Goal: Use online tool/utility: Utilize a website feature to perform a specific function

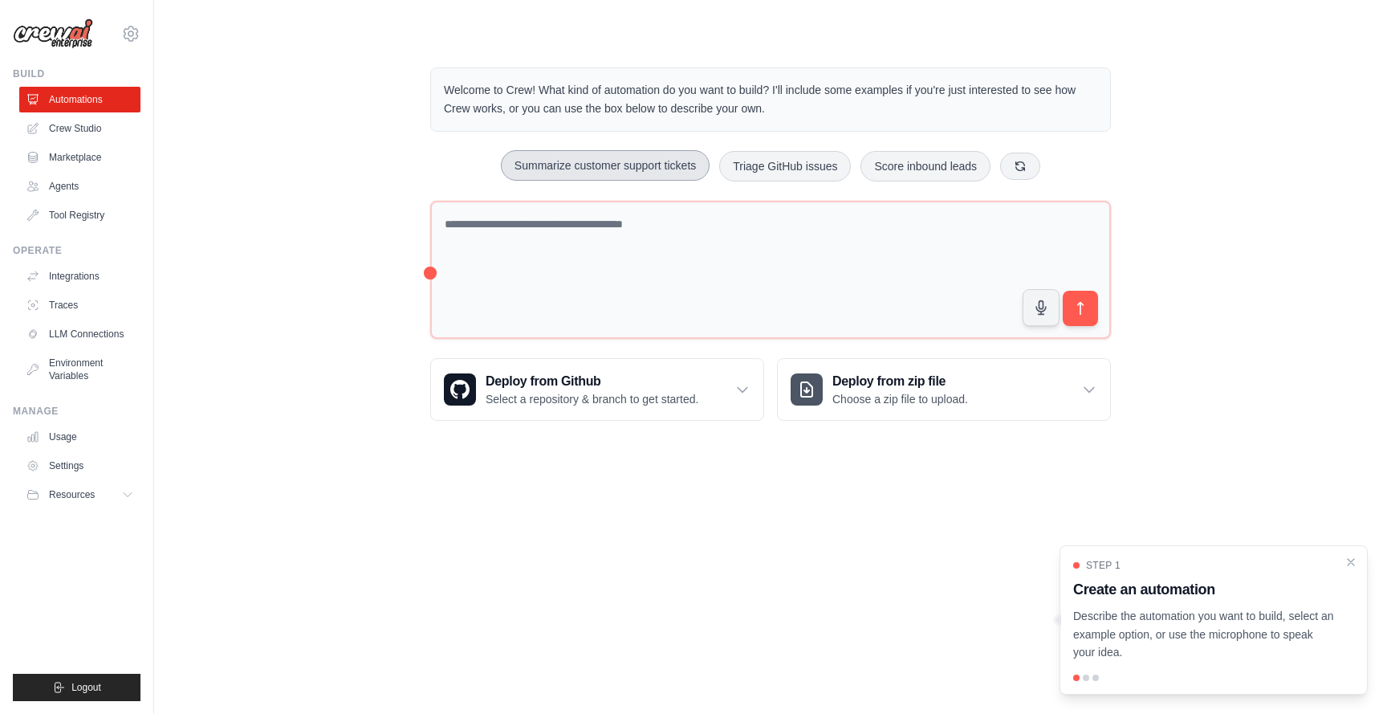
click at [647, 170] on button "Summarize customer support tickets" at bounding box center [605, 165] width 209 height 31
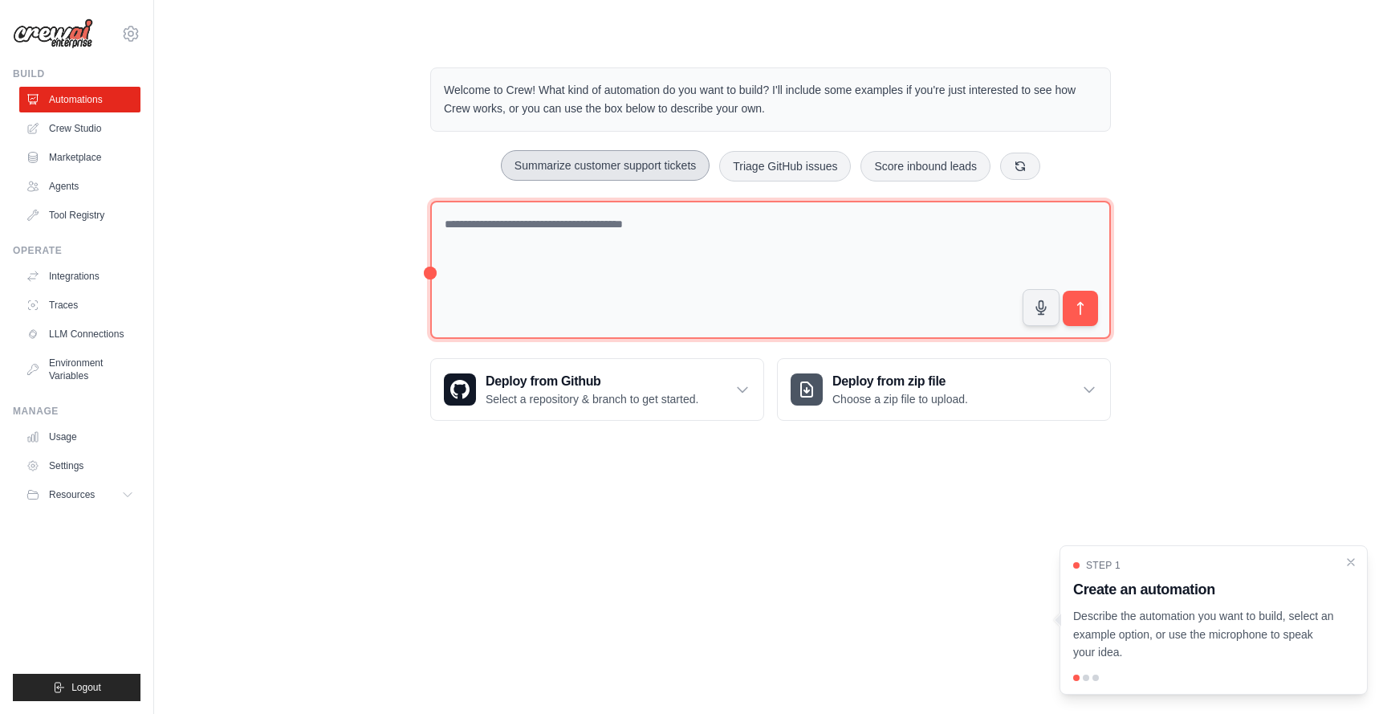
type textarea "**********"
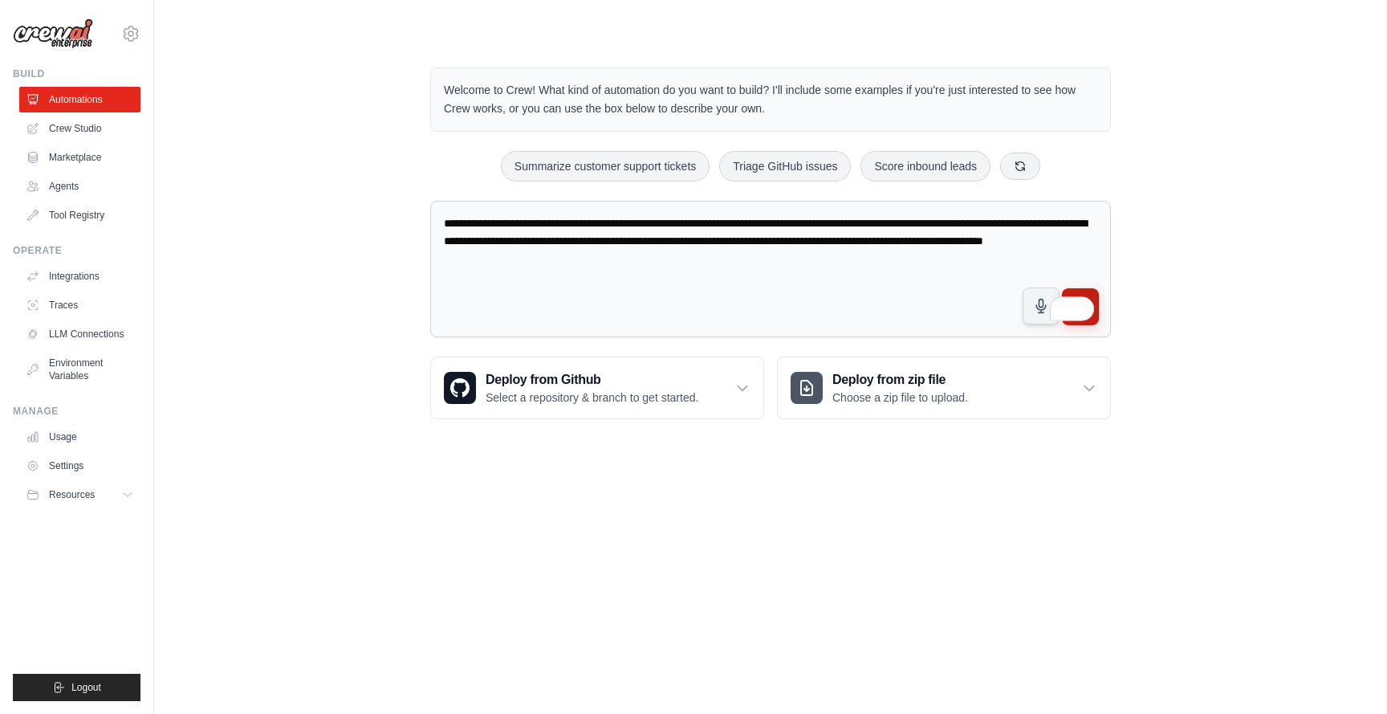
click at [1087, 290] on button "submit" at bounding box center [1080, 306] width 37 height 37
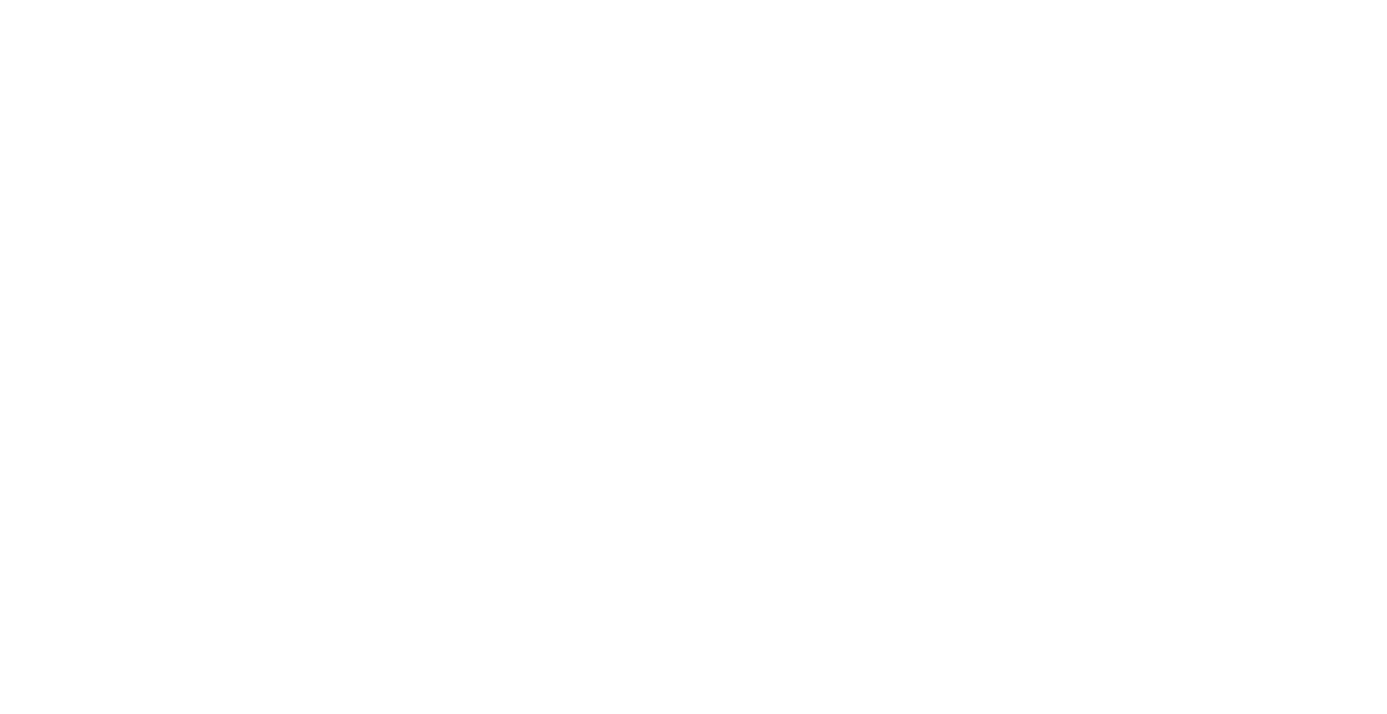
click at [1082, 0] on html at bounding box center [693, 0] width 1387 height 0
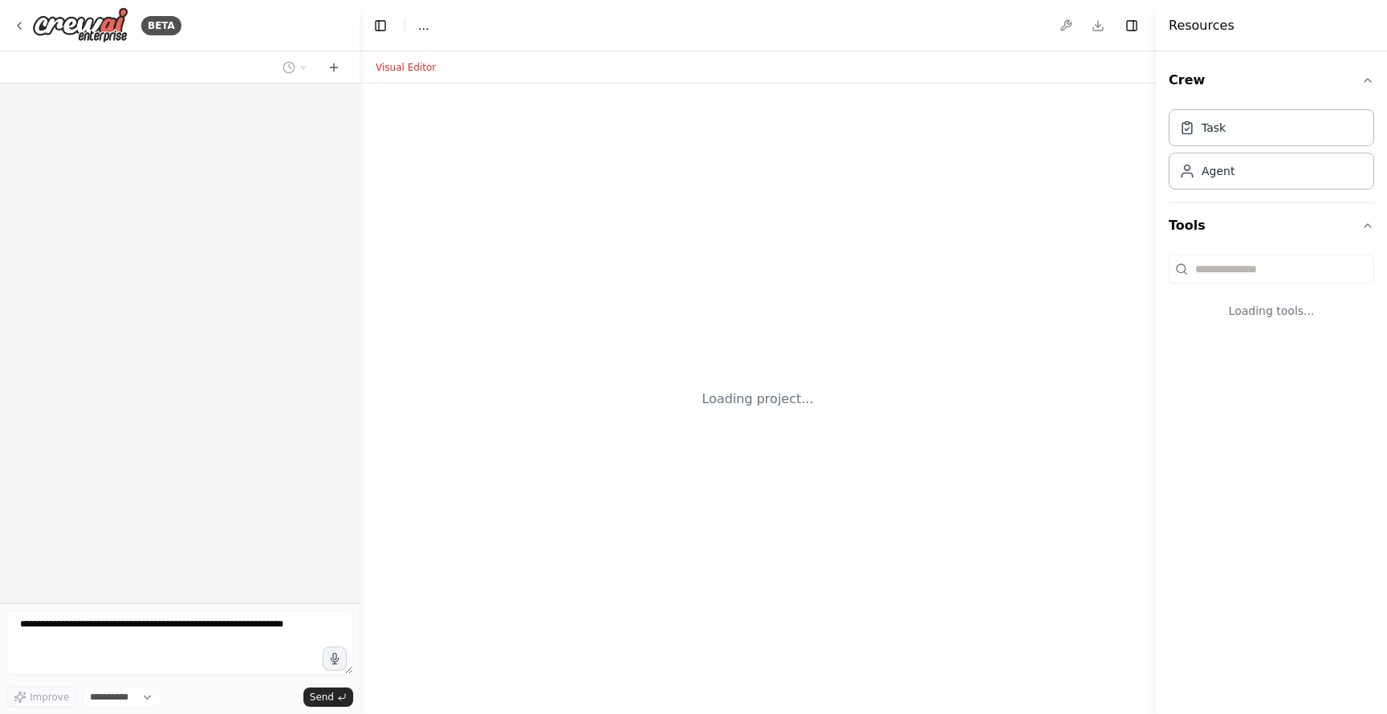
select select "****"
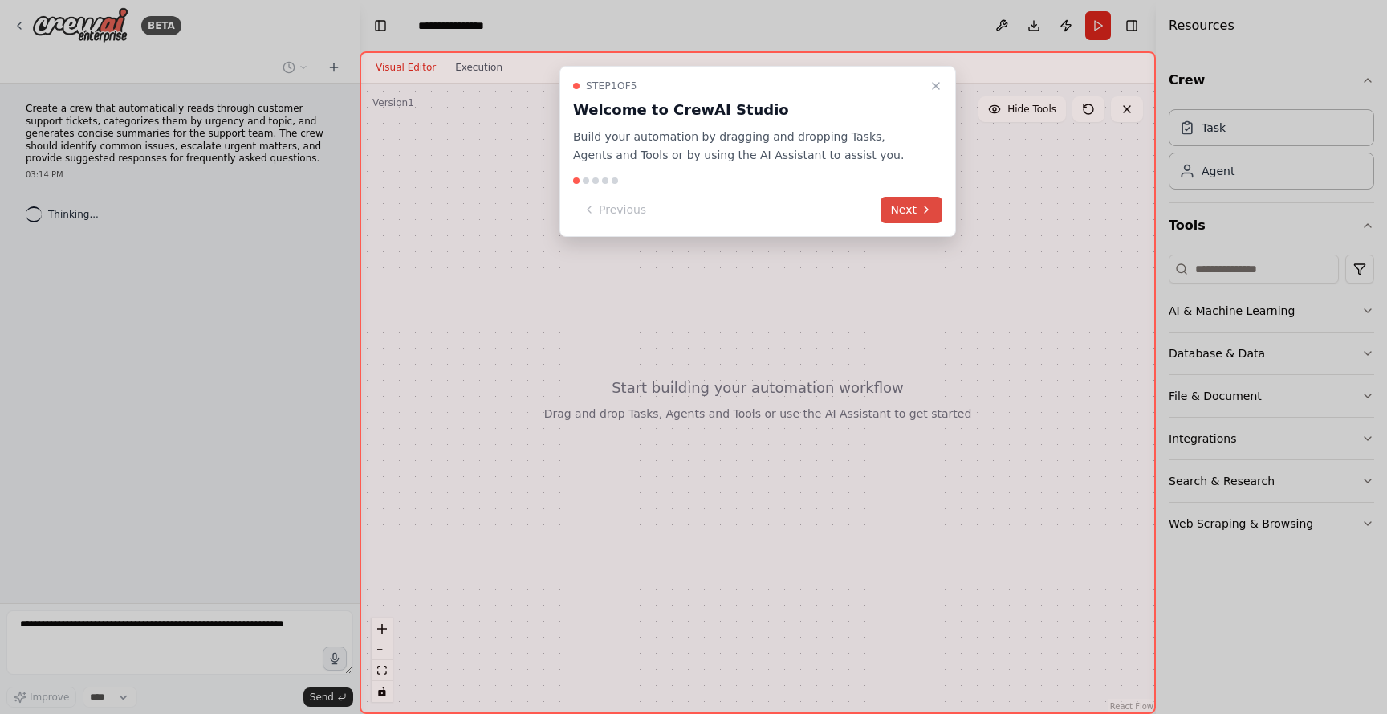
click at [926, 214] on icon at bounding box center [926, 209] width 13 height 13
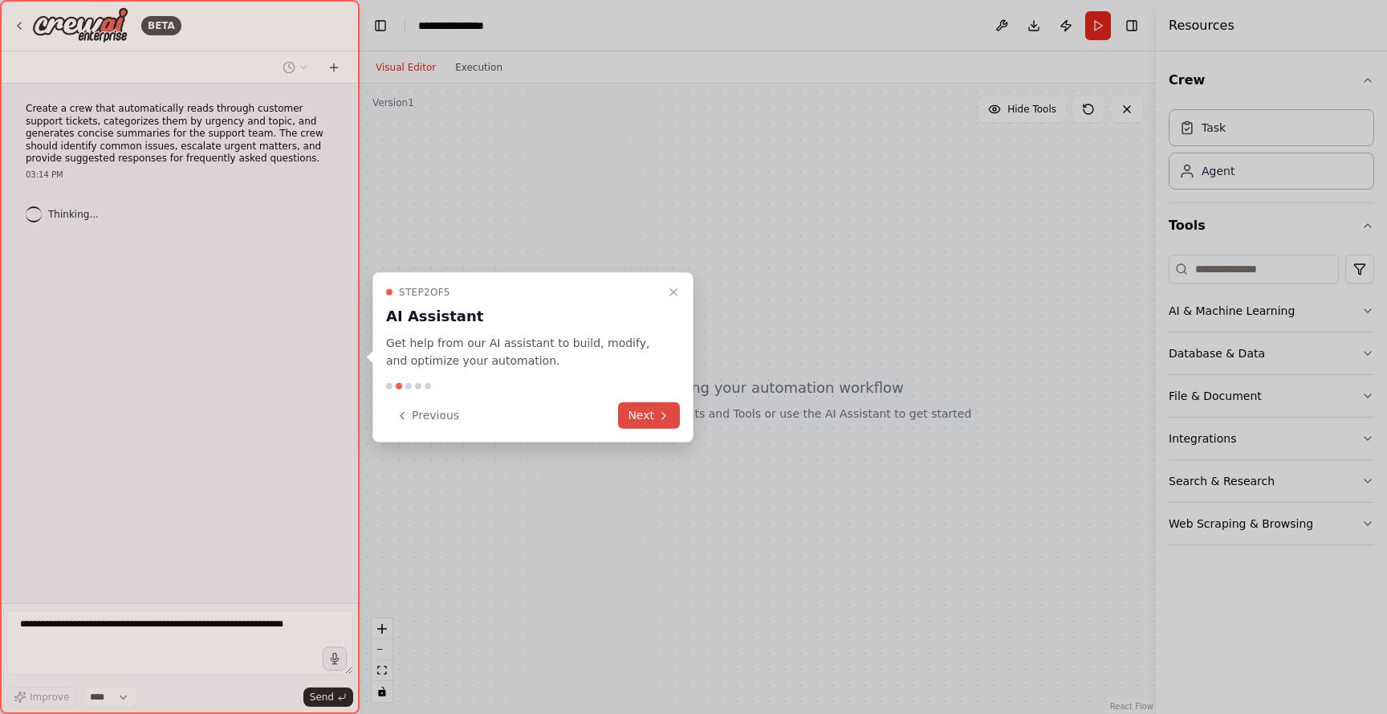
click at [677, 419] on button "Next" at bounding box center [649, 415] width 62 height 26
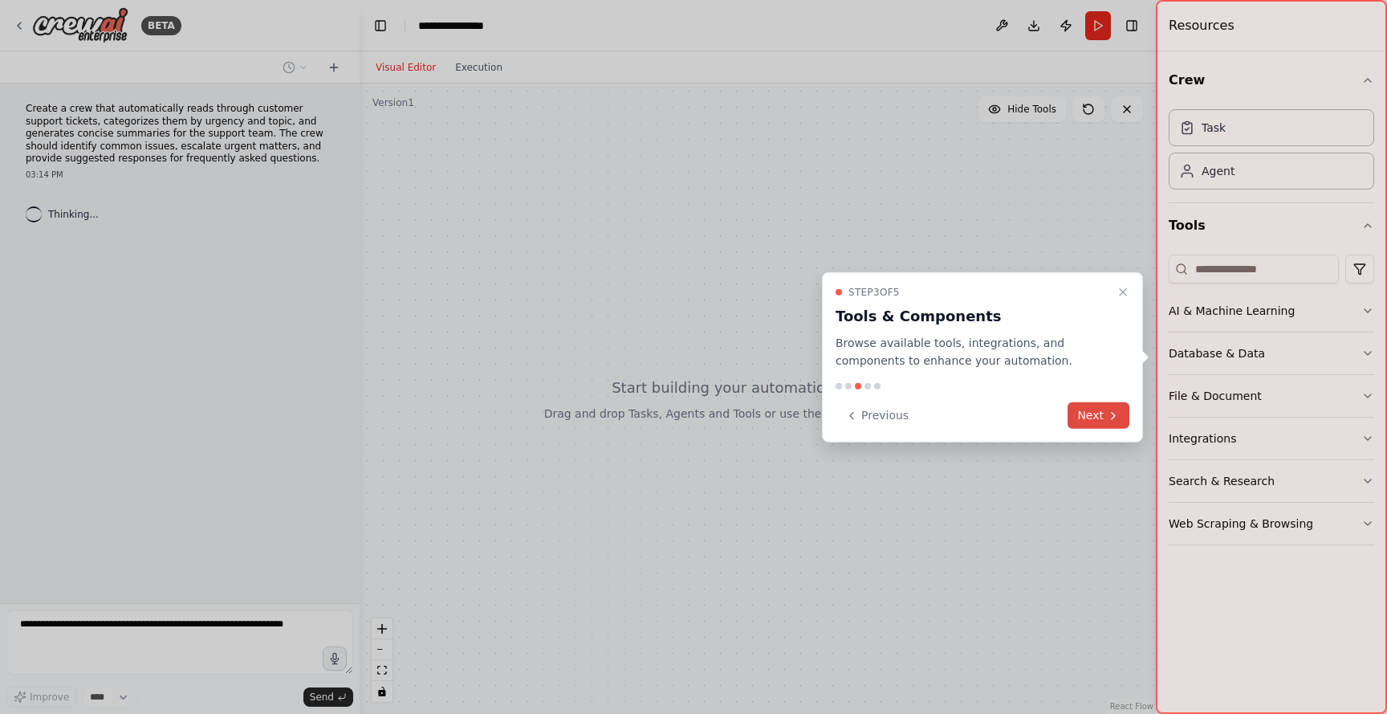
click at [1117, 409] on icon at bounding box center [1113, 415] width 13 height 13
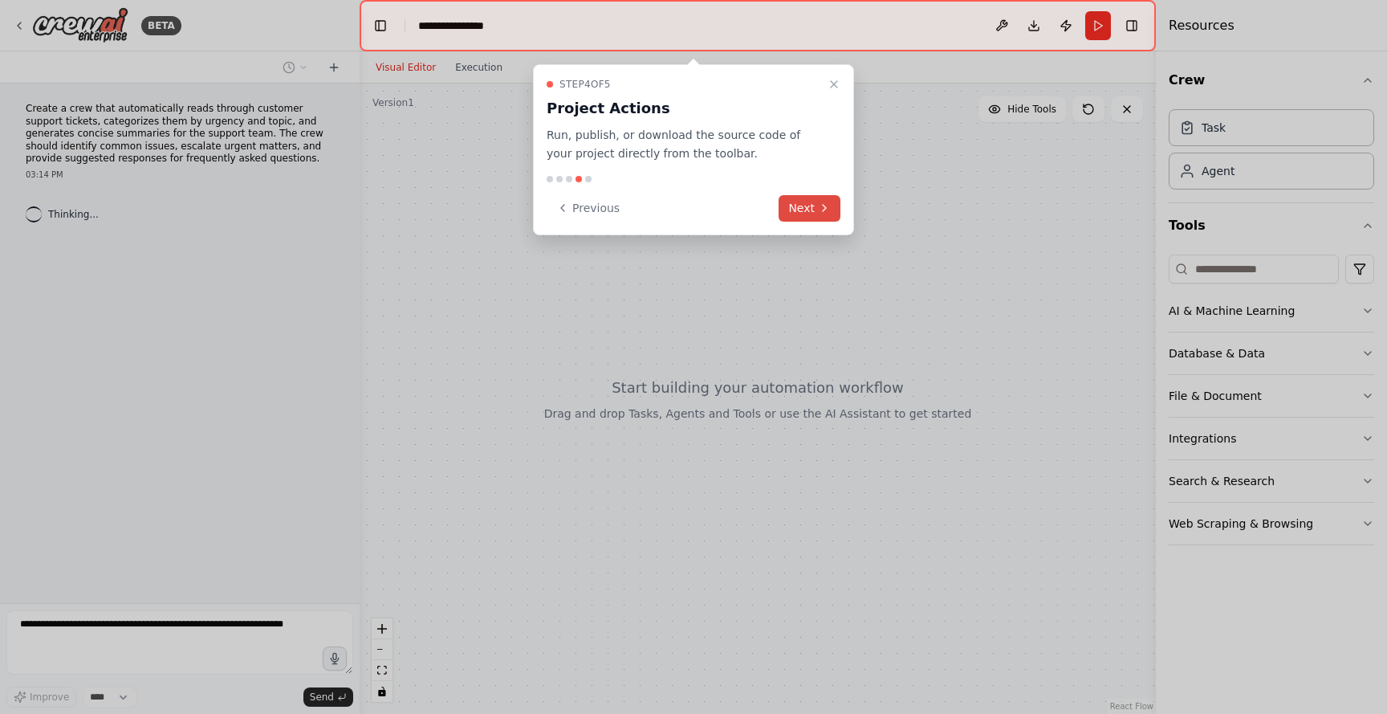
click at [808, 197] on button "Next" at bounding box center [810, 208] width 62 height 26
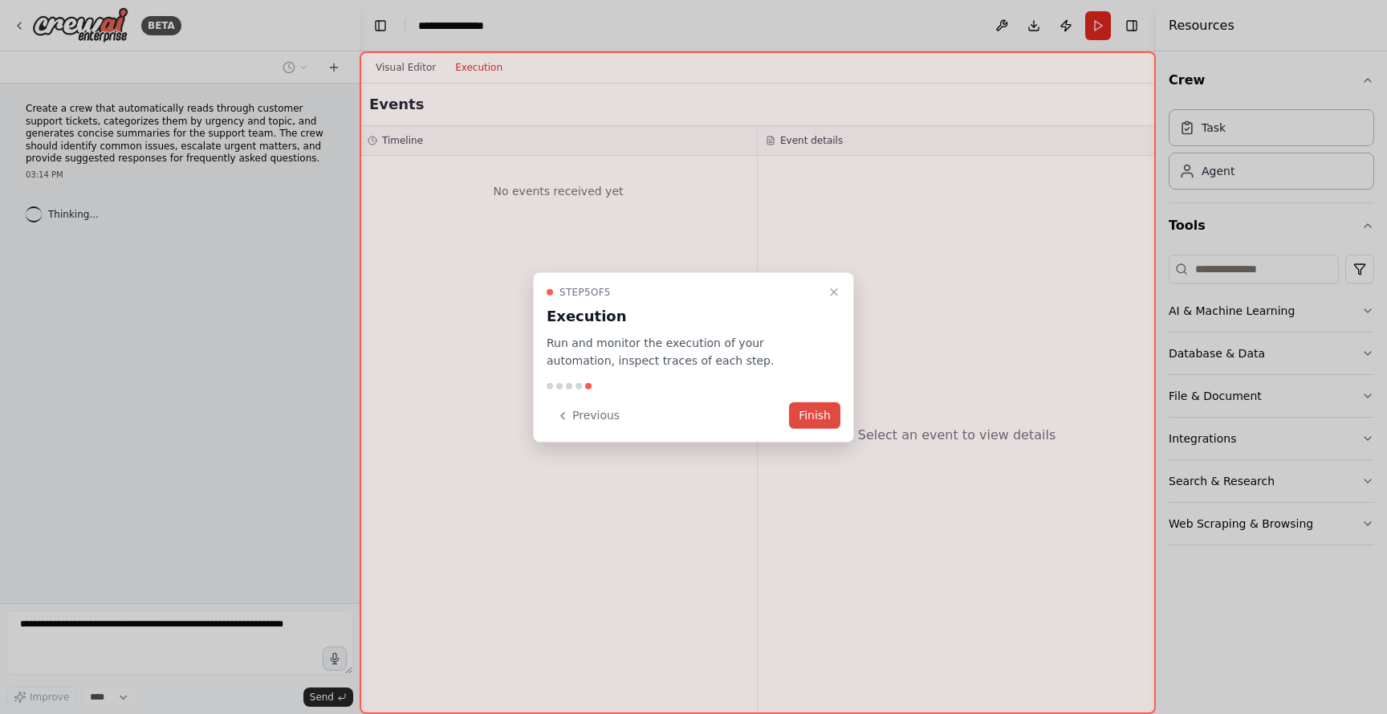
click at [838, 404] on button "Finish" at bounding box center [814, 415] width 51 height 26
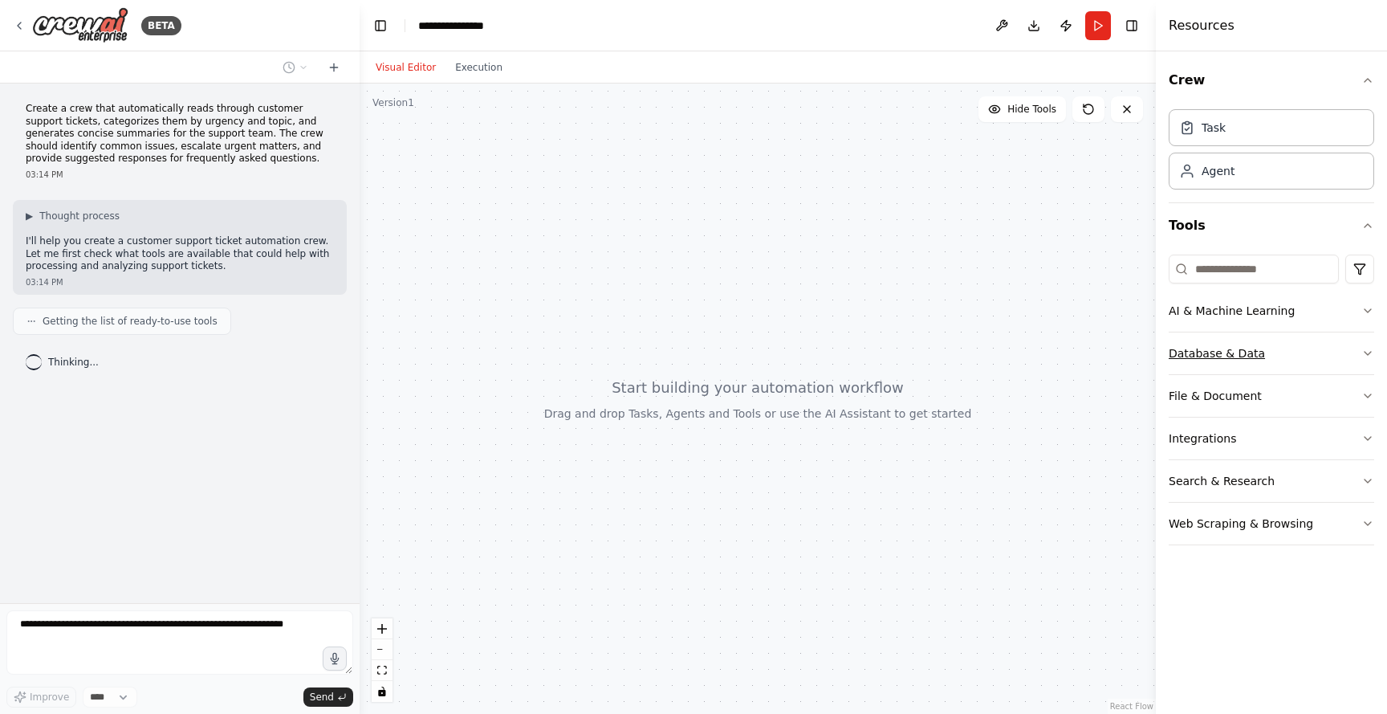
click at [1255, 348] on button "Database & Data" at bounding box center [1272, 353] width 206 height 42
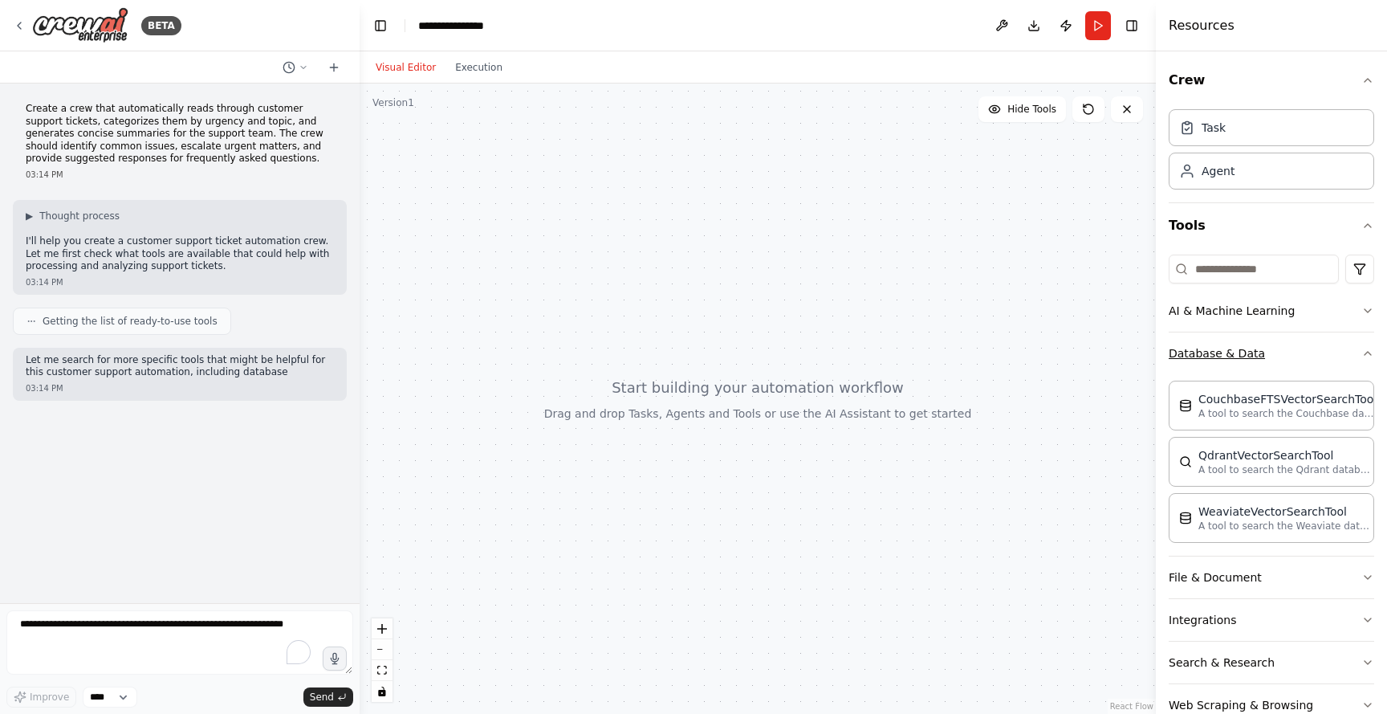
click at [1255, 348] on button "Database & Data" at bounding box center [1272, 353] width 206 height 42
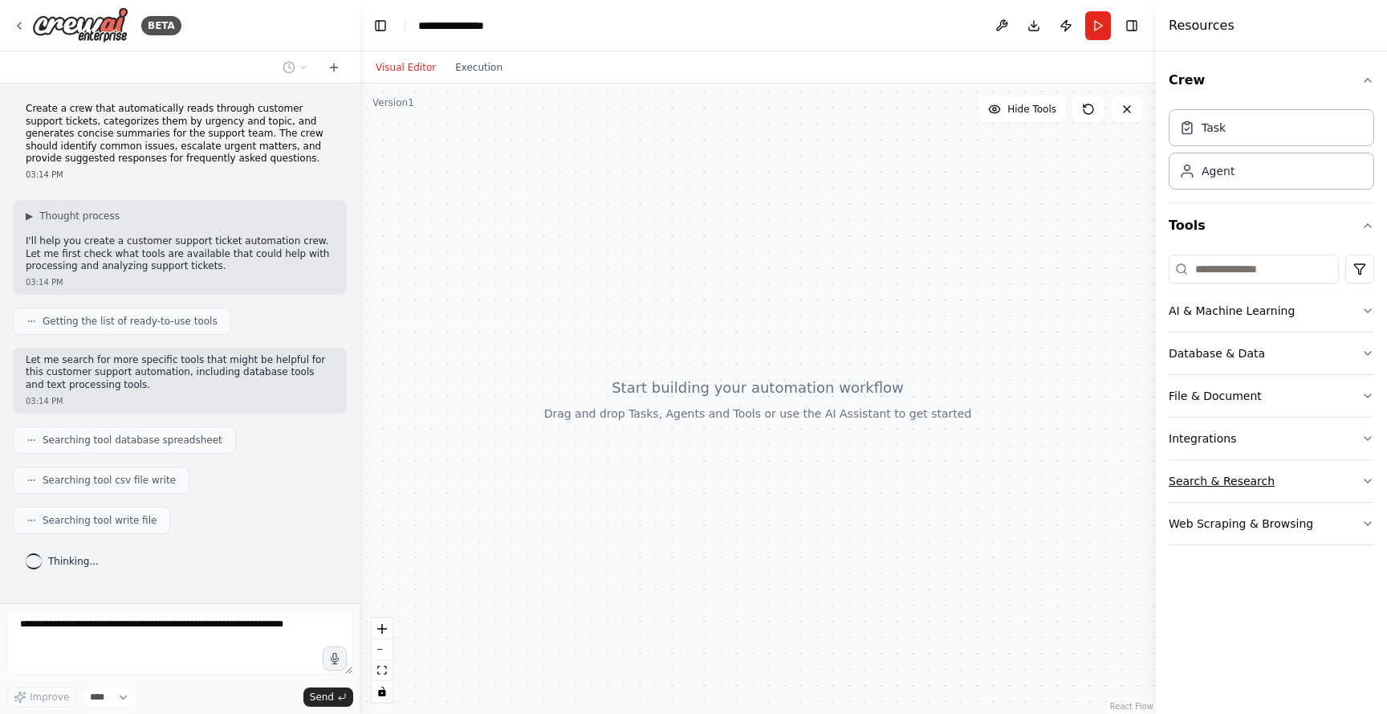
click at [1254, 482] on button "Search & Research" at bounding box center [1272, 481] width 206 height 42
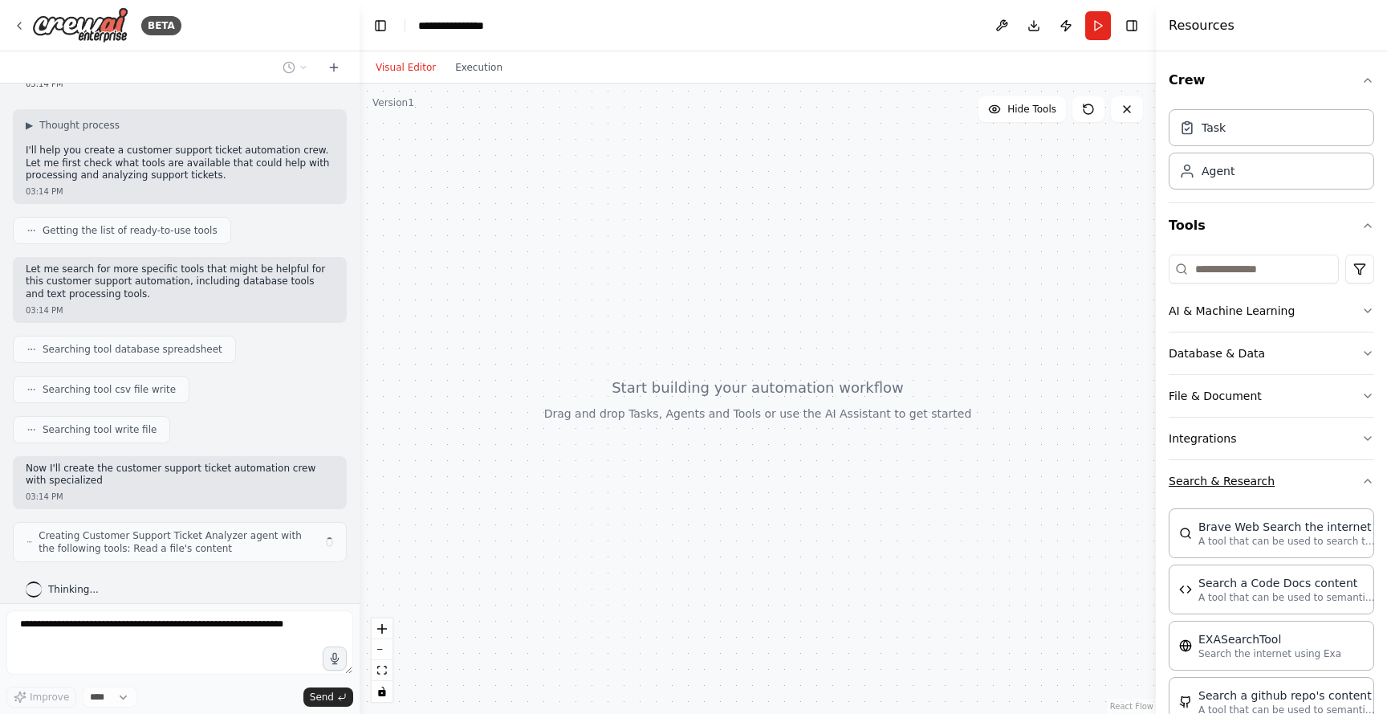
scroll to position [103, 0]
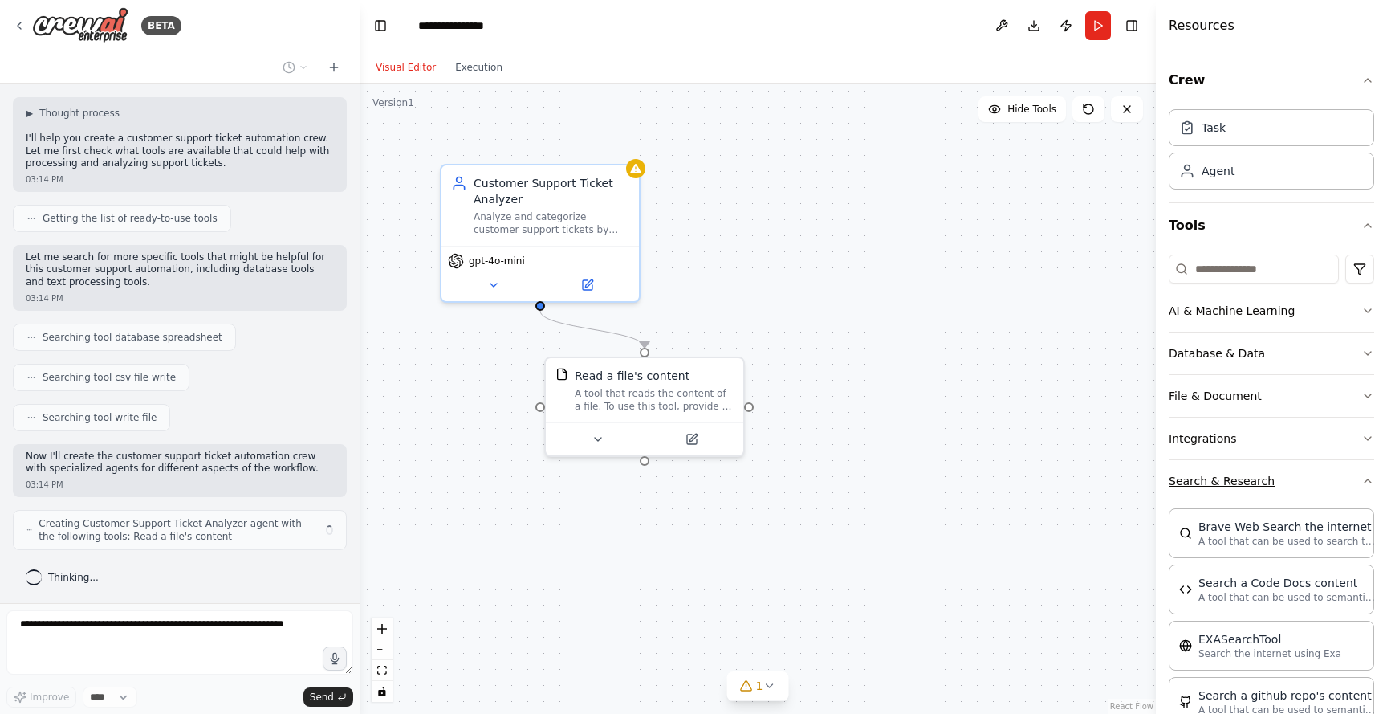
click at [1254, 482] on button "Search & Research" at bounding box center [1272, 481] width 206 height 42
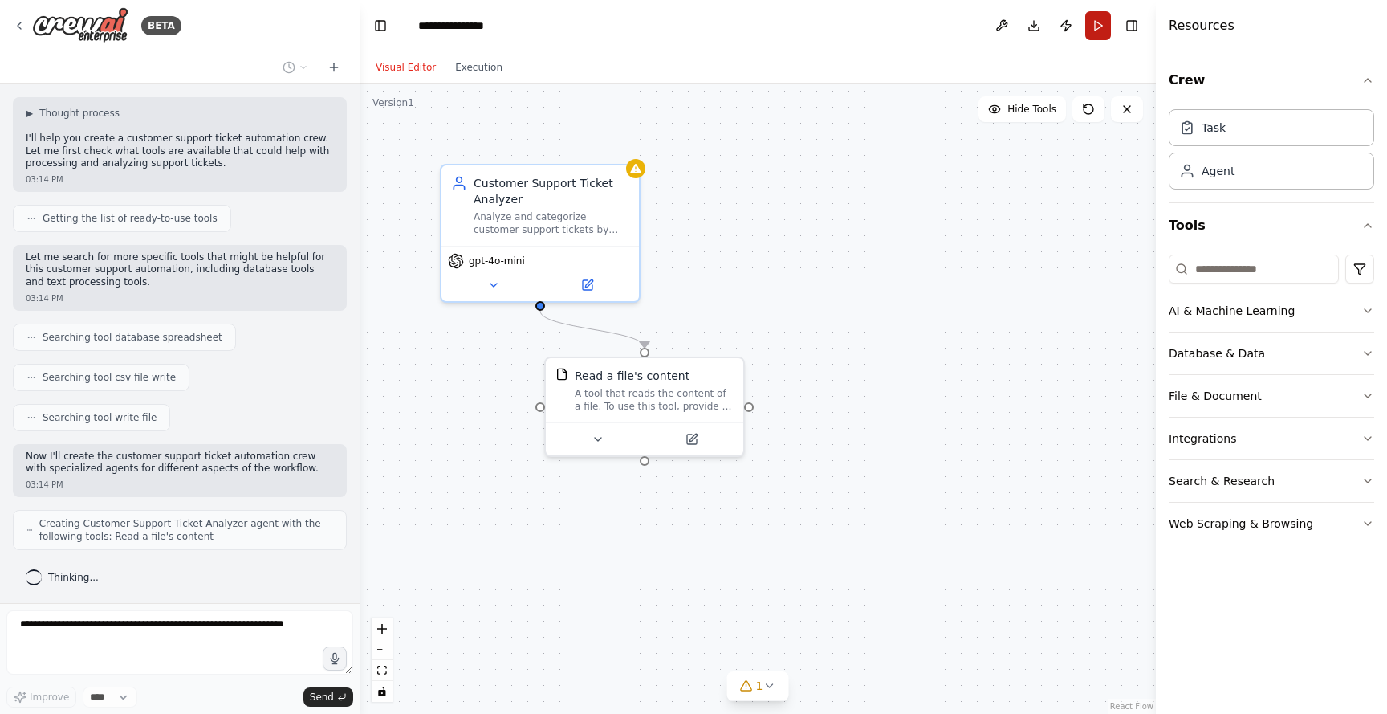
click at [1093, 26] on button "Run" at bounding box center [1098, 25] width 26 height 29
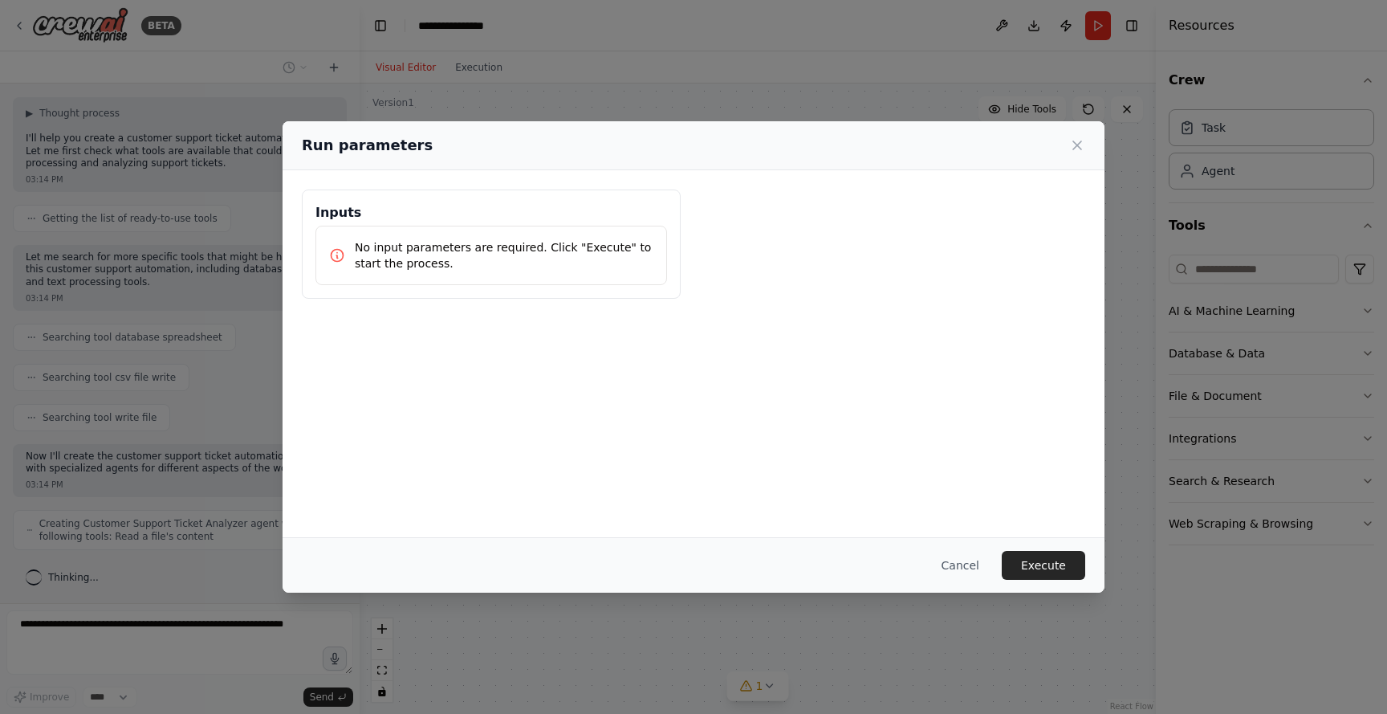
scroll to position [156, 0]
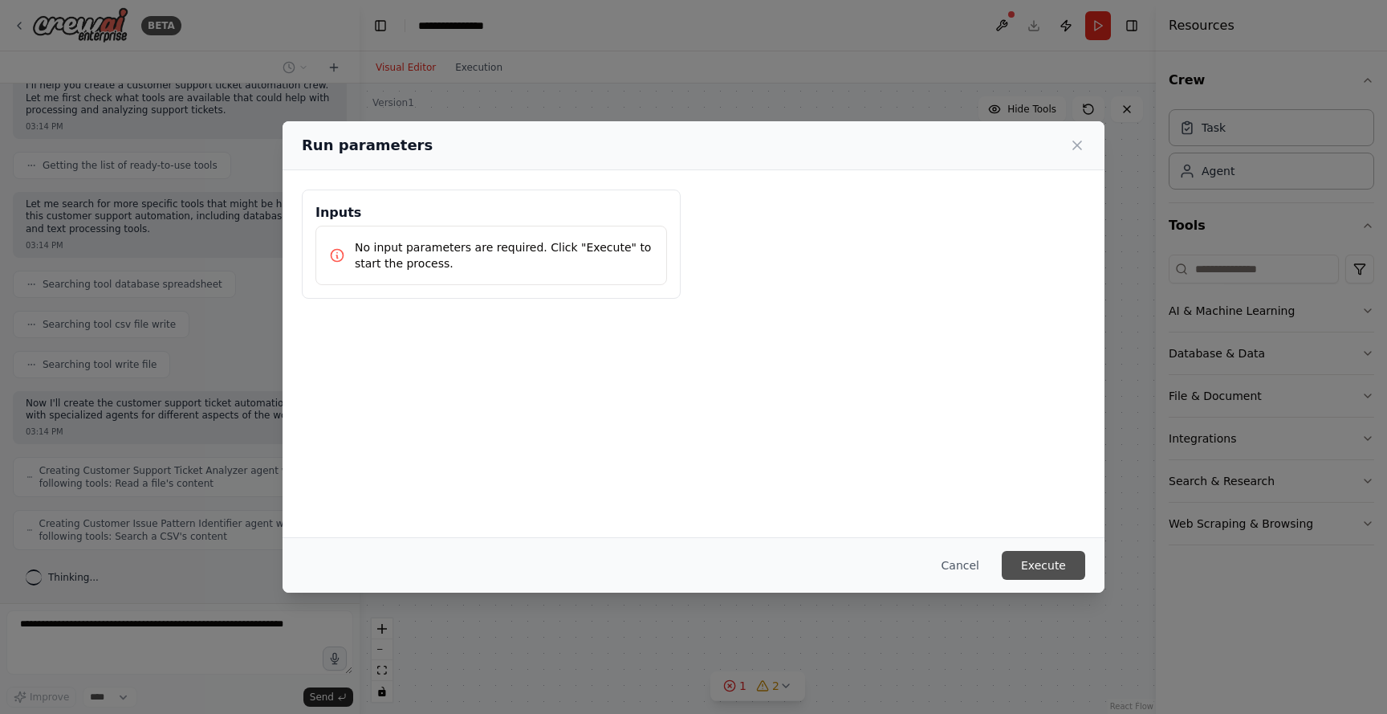
click at [1043, 568] on button "Execute" at bounding box center [1043, 565] width 83 height 29
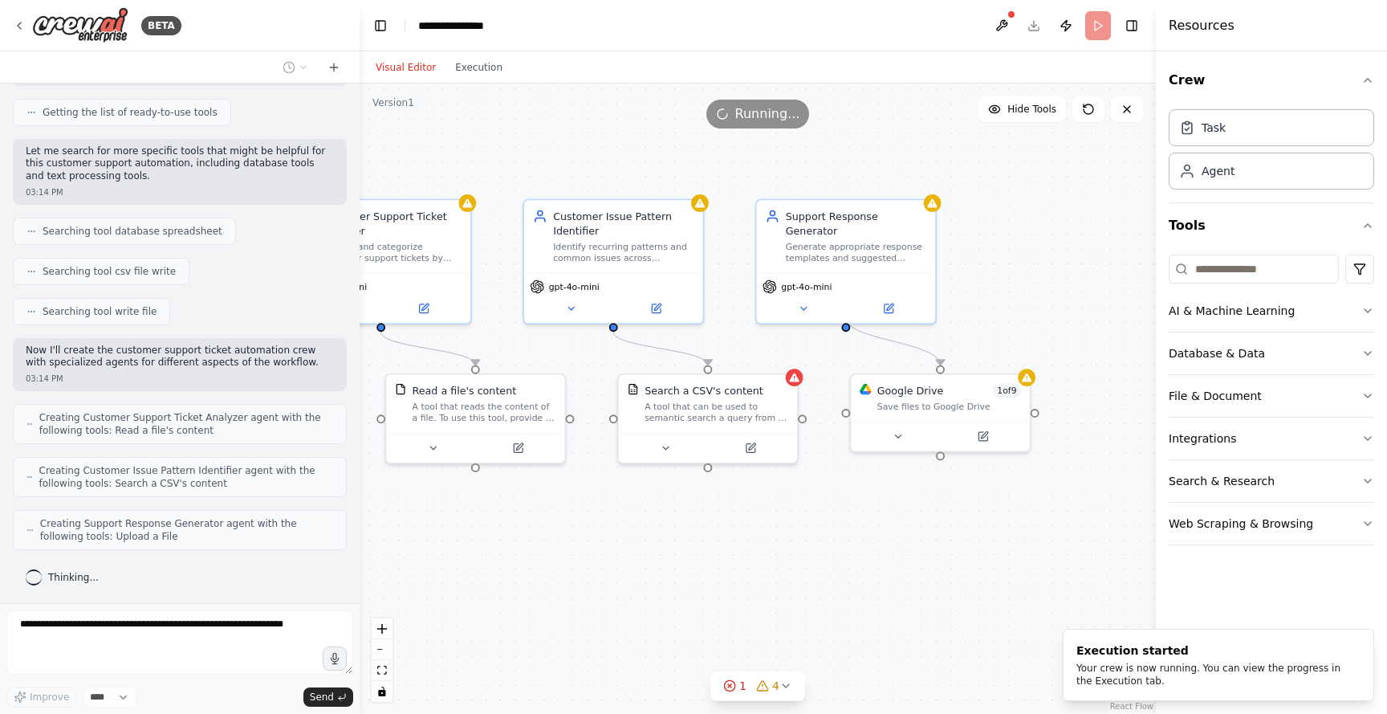
scroll to position [262, 0]
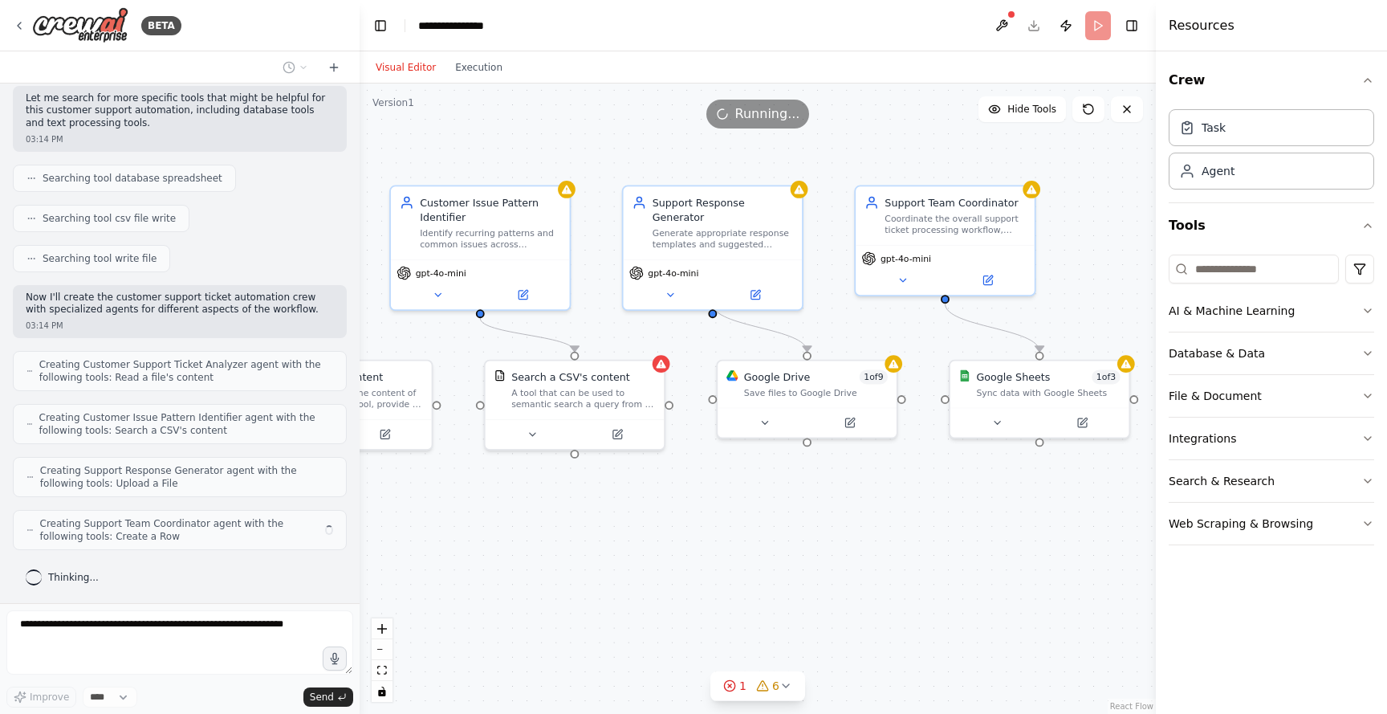
drag, startPoint x: 1044, startPoint y: 533, endPoint x: 705, endPoint y: 519, distance: 339.9
click at [705, 519] on div ".deletable-edge-delete-btn { width: 20px; height: 20px; border: 0px solid #ffff…" at bounding box center [758, 398] width 796 height 630
drag, startPoint x: 858, startPoint y: 535, endPoint x: 534, endPoint y: 536, distance: 324.3
click at [534, 536] on div ".deletable-edge-delete-btn { width: 20px; height: 20px; border: 0px solid #ffff…" at bounding box center [758, 398] width 796 height 630
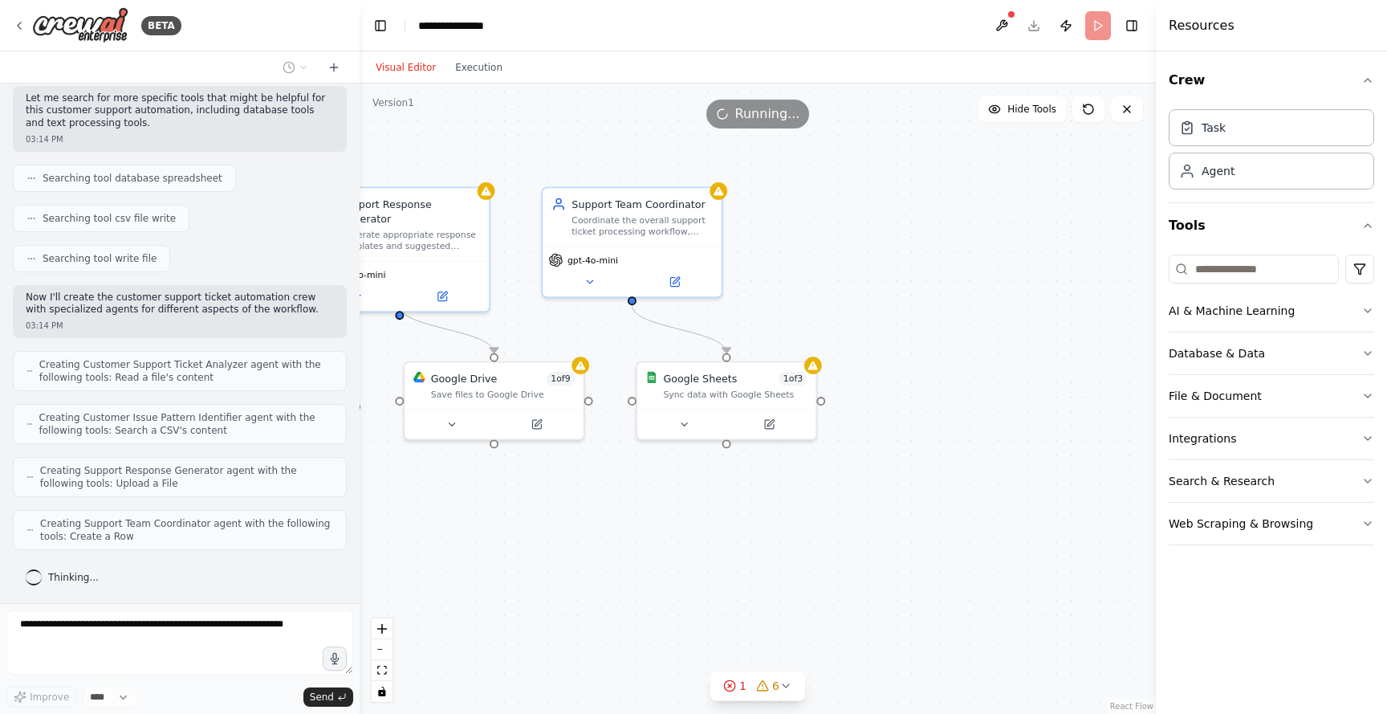
drag, startPoint x: 534, startPoint y: 536, endPoint x: 605, endPoint y: 536, distance: 70.6
click at [605, 536] on div ".deletable-edge-delete-btn { width: 20px; height: 20px; border: 0px solid #ffff…" at bounding box center [758, 398] width 796 height 630
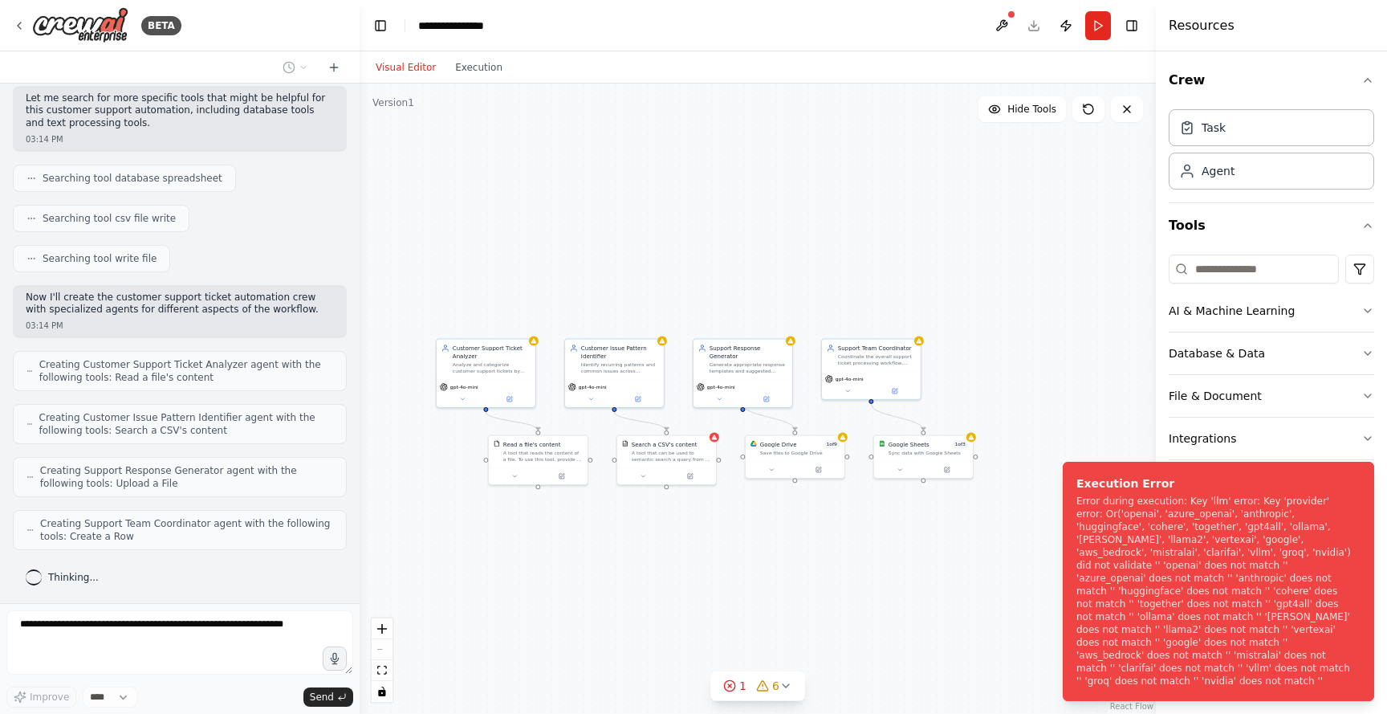
drag, startPoint x: 580, startPoint y: 577, endPoint x: 799, endPoint y: 574, distance: 219.2
click at [799, 573] on div ".deletable-edge-delete-btn { width: 20px; height: 20px; border: 0px solid #ffff…" at bounding box center [758, 398] width 796 height 630
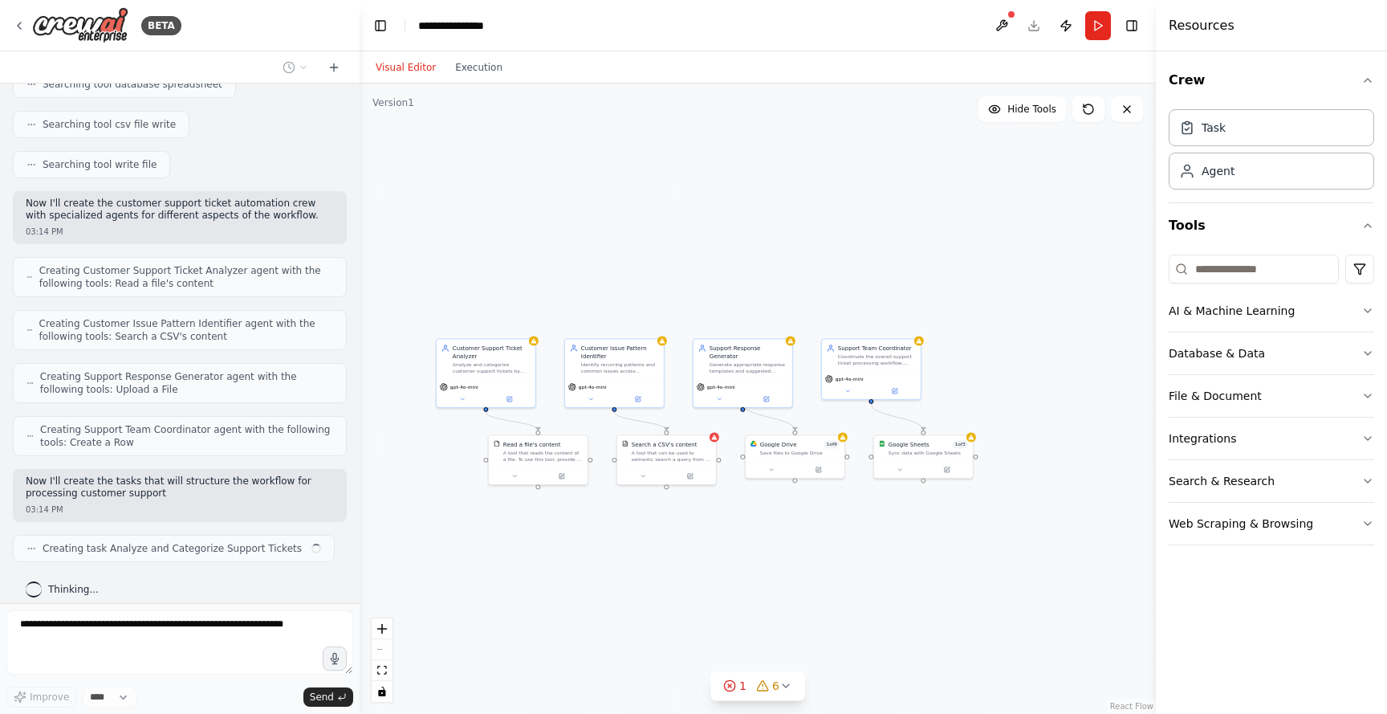
scroll to position [368, 0]
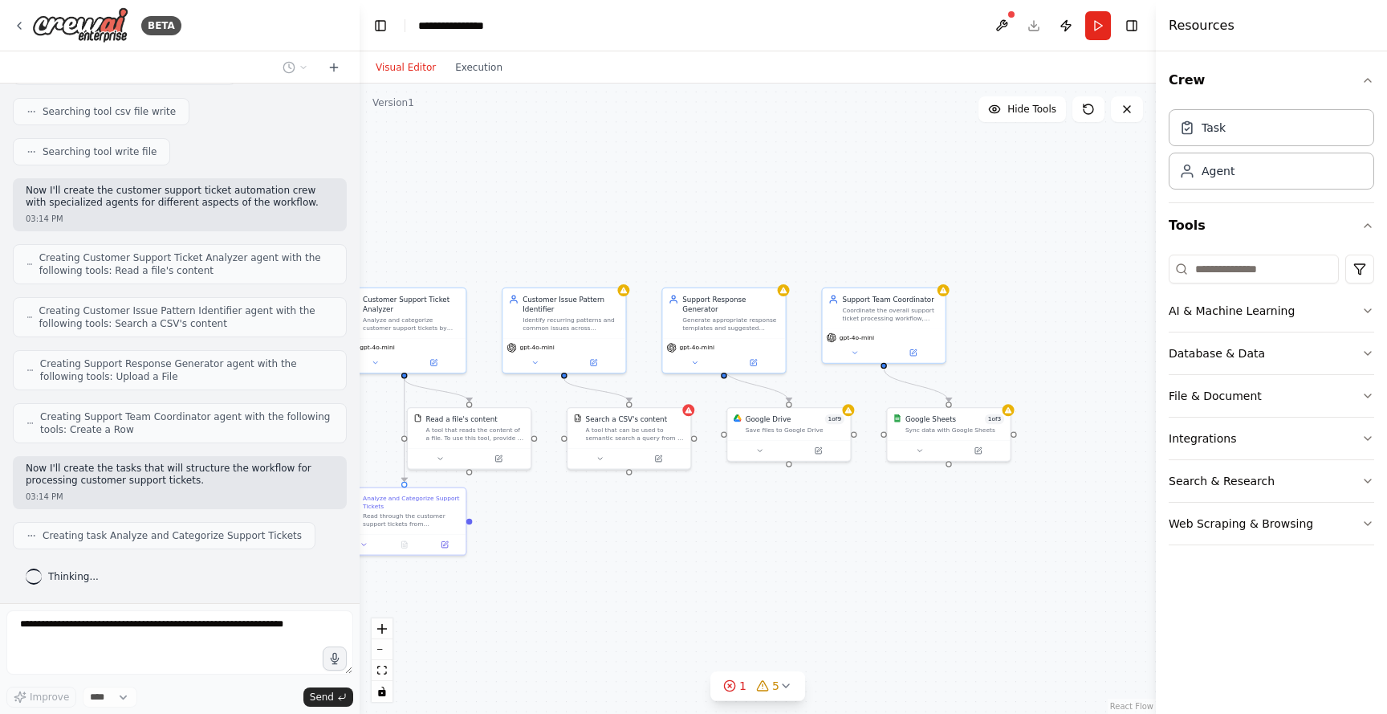
drag, startPoint x: 818, startPoint y: 548, endPoint x: 882, endPoint y: 548, distance: 64.2
click at [882, 548] on div ".deletable-edge-delete-btn { width: 20px; height: 20px; border: 0px solid #ffff…" at bounding box center [758, 398] width 796 height 630
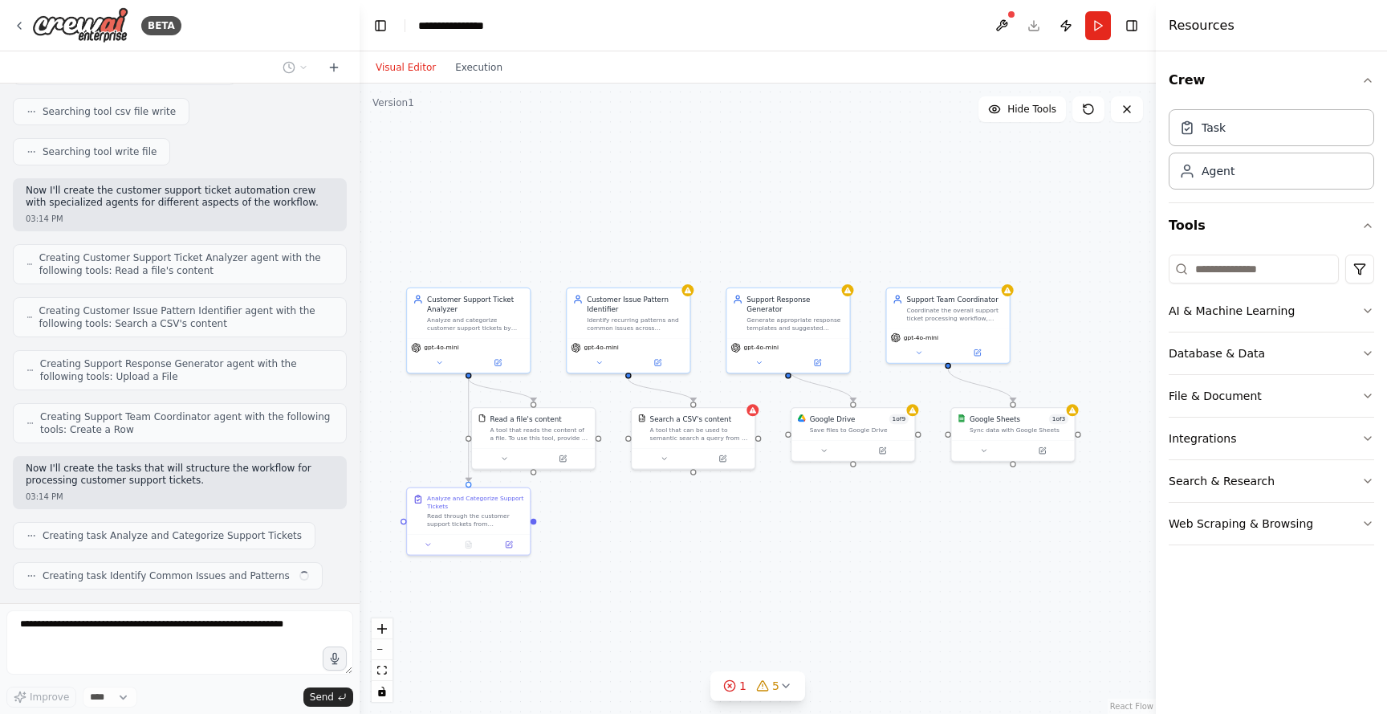
scroll to position [409, 0]
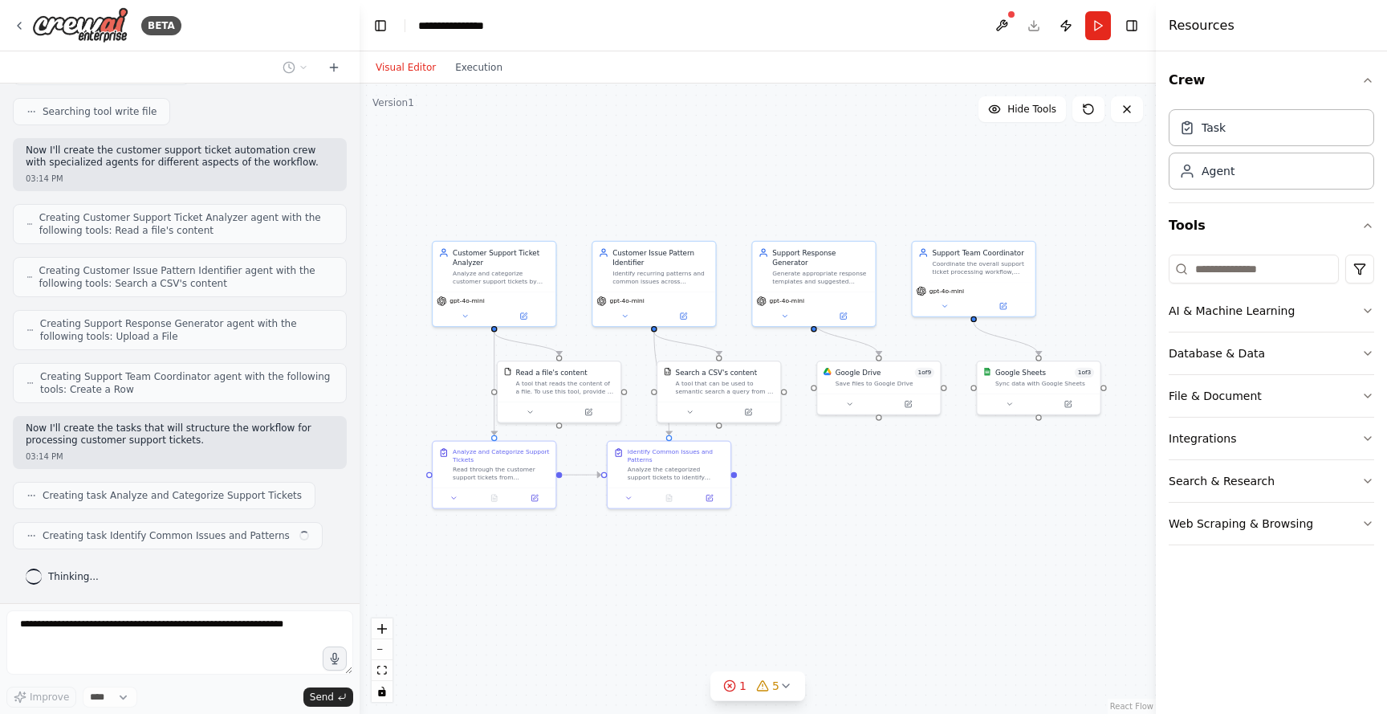
drag, startPoint x: 873, startPoint y: 529, endPoint x: 902, endPoint y: 479, distance: 57.2
click at [902, 480] on div ".deletable-edge-delete-btn { width: 20px; height: 20px; border: 0px solid #ffff…" at bounding box center [758, 398] width 796 height 630
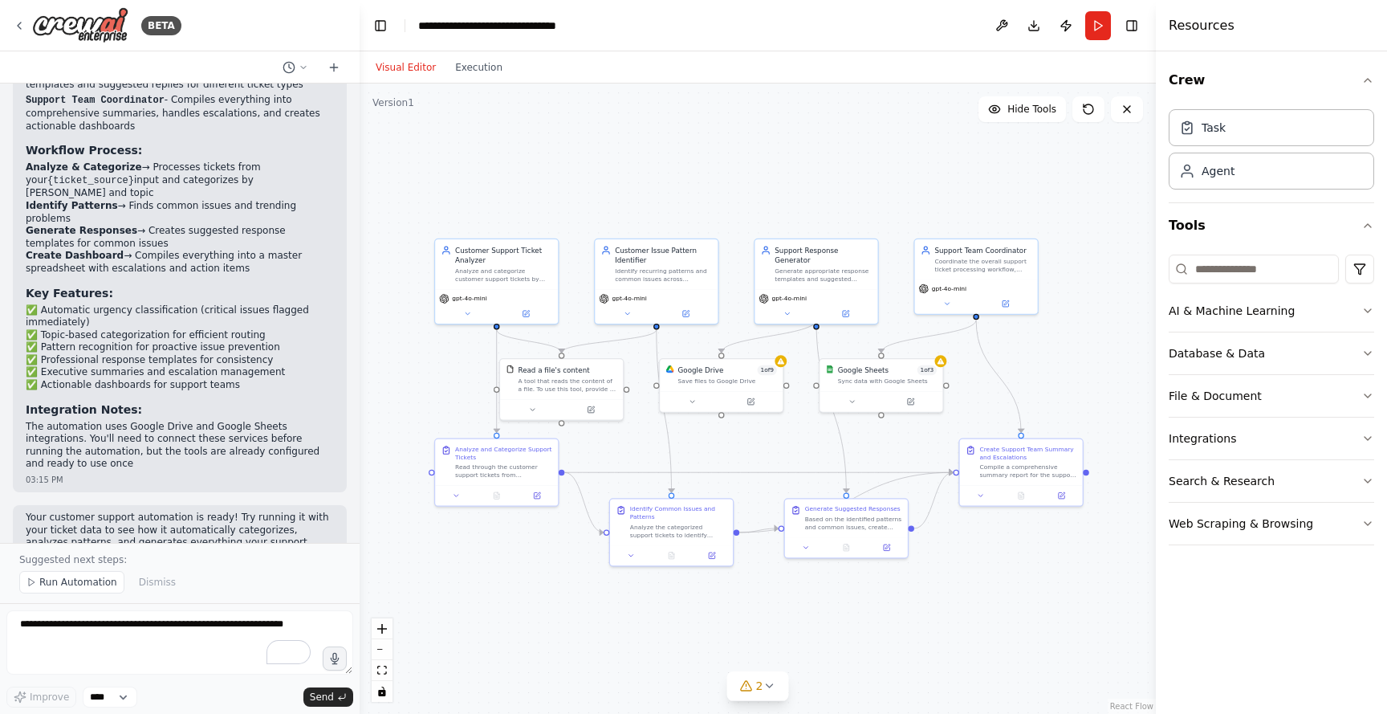
scroll to position [1793, 0]
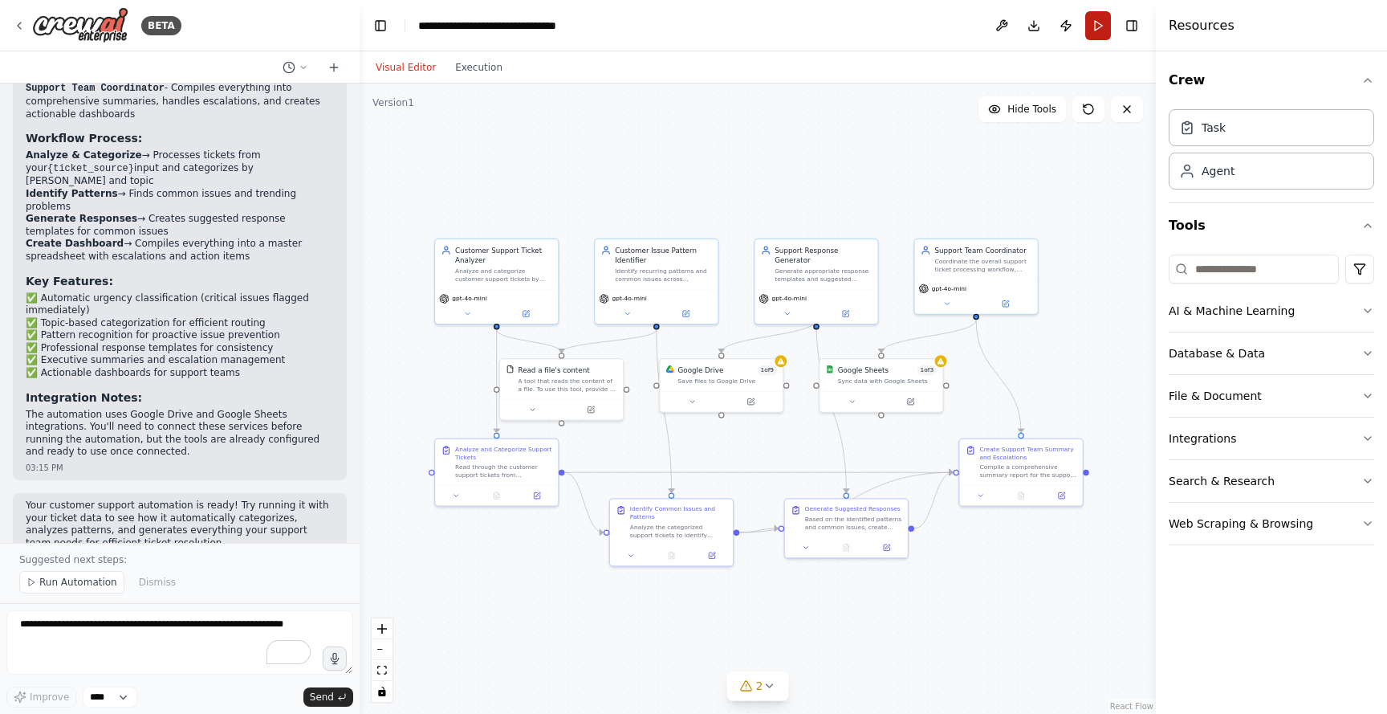
click at [1101, 20] on button "Run" at bounding box center [1098, 25] width 26 height 29
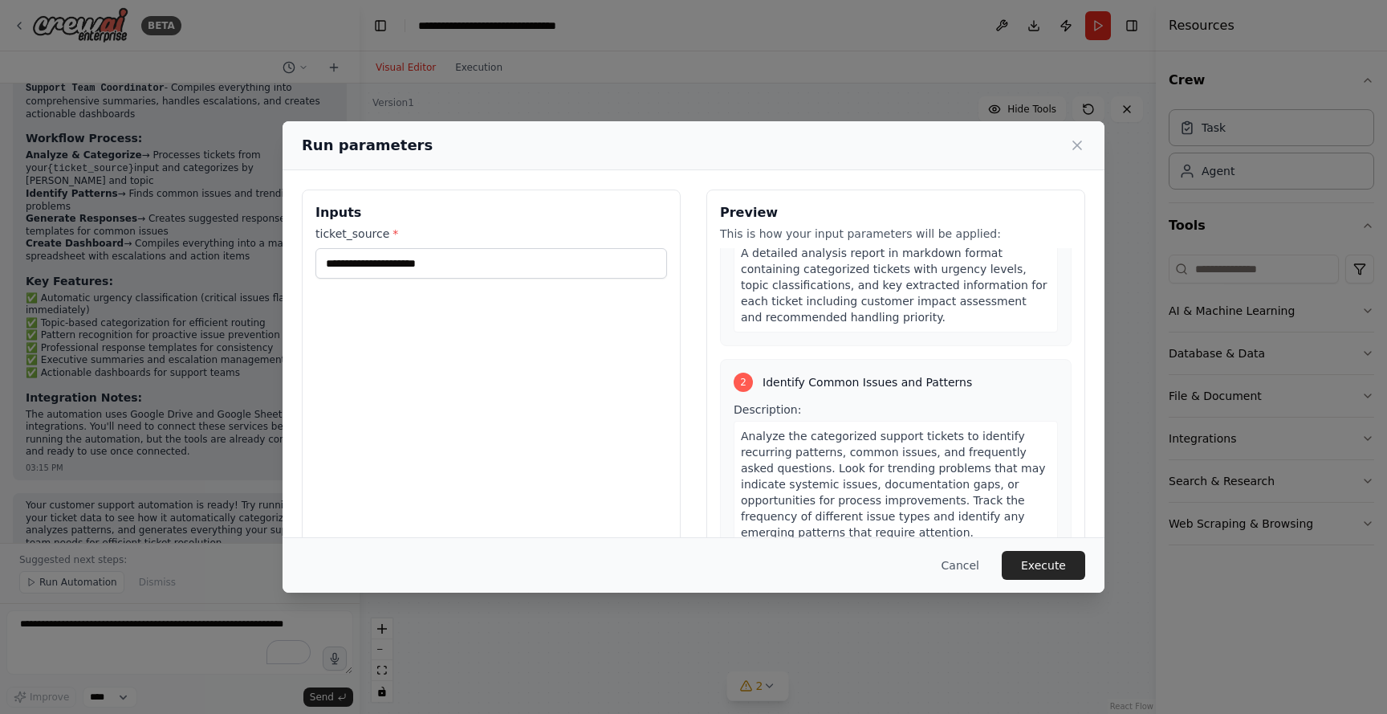
scroll to position [637, 0]
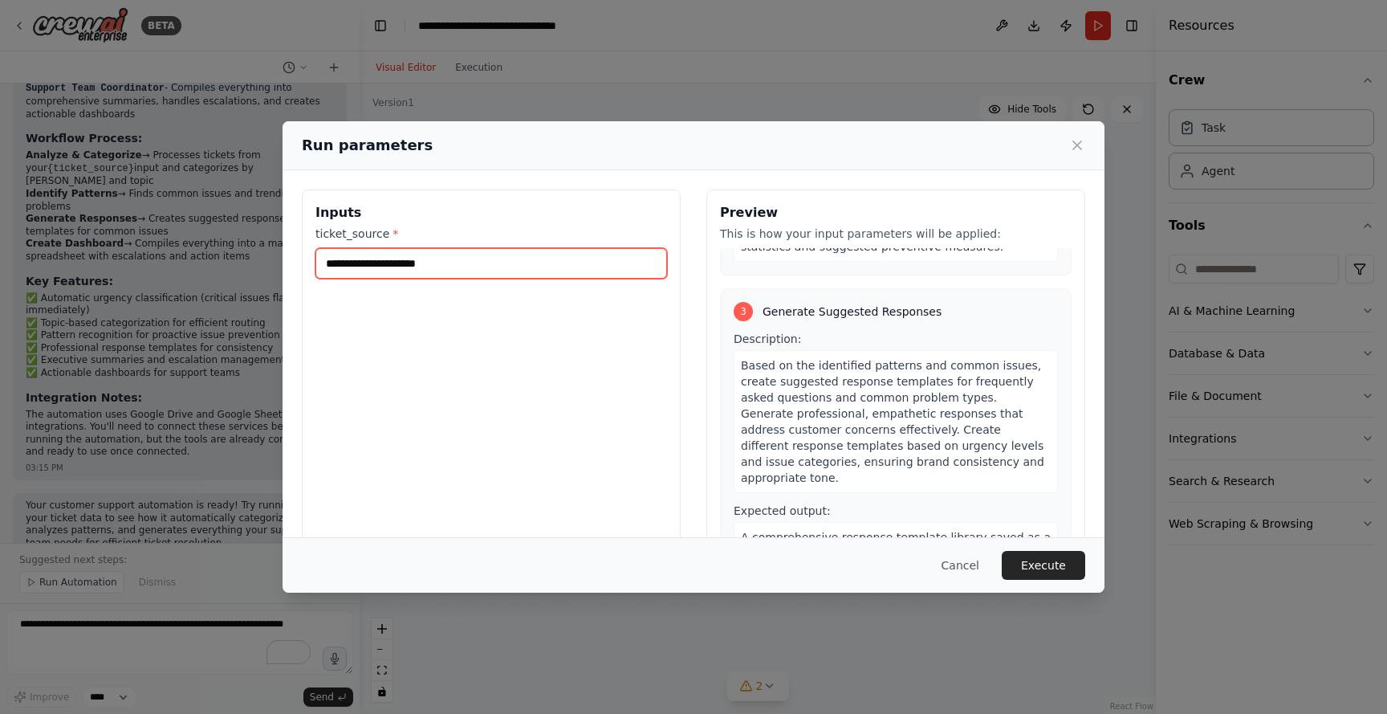
click at [570, 275] on input "ticket_source *" at bounding box center [492, 263] width 352 height 31
type input "*"
type input "****"
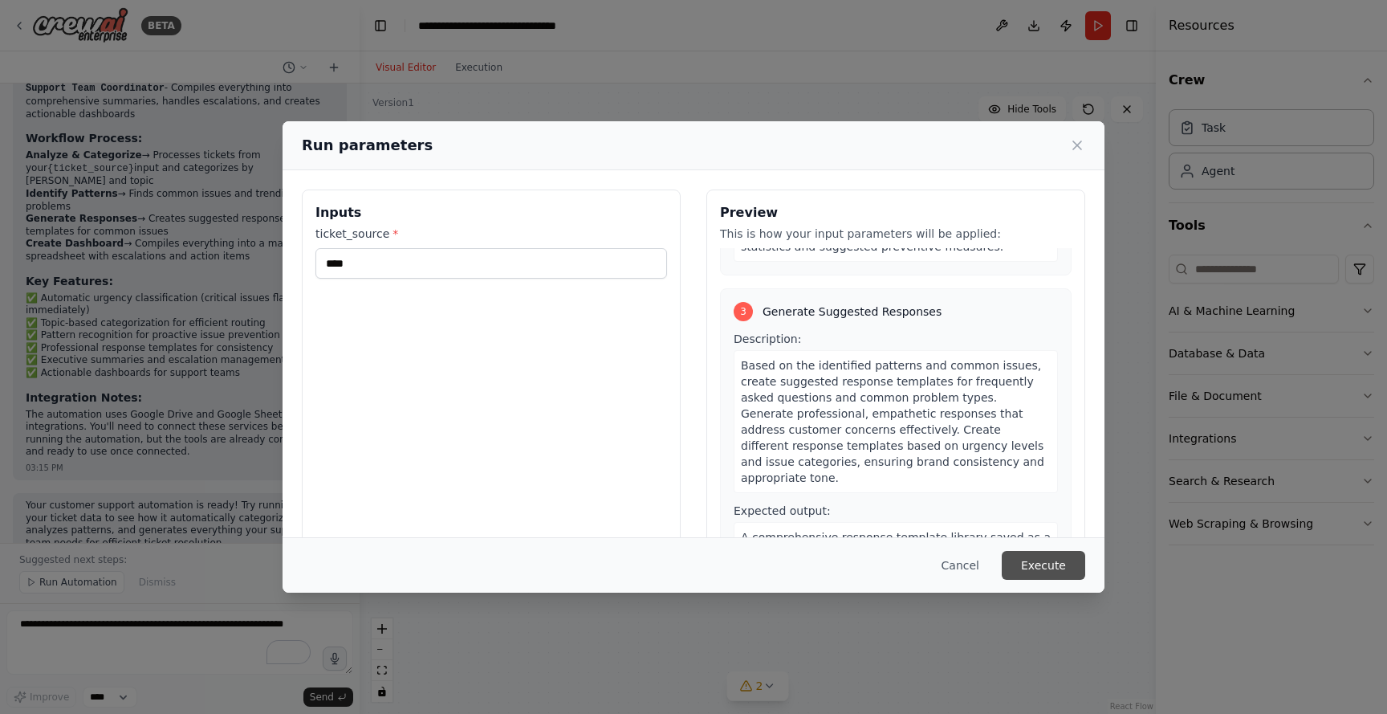
click at [1077, 565] on button "Execute" at bounding box center [1043, 565] width 83 height 29
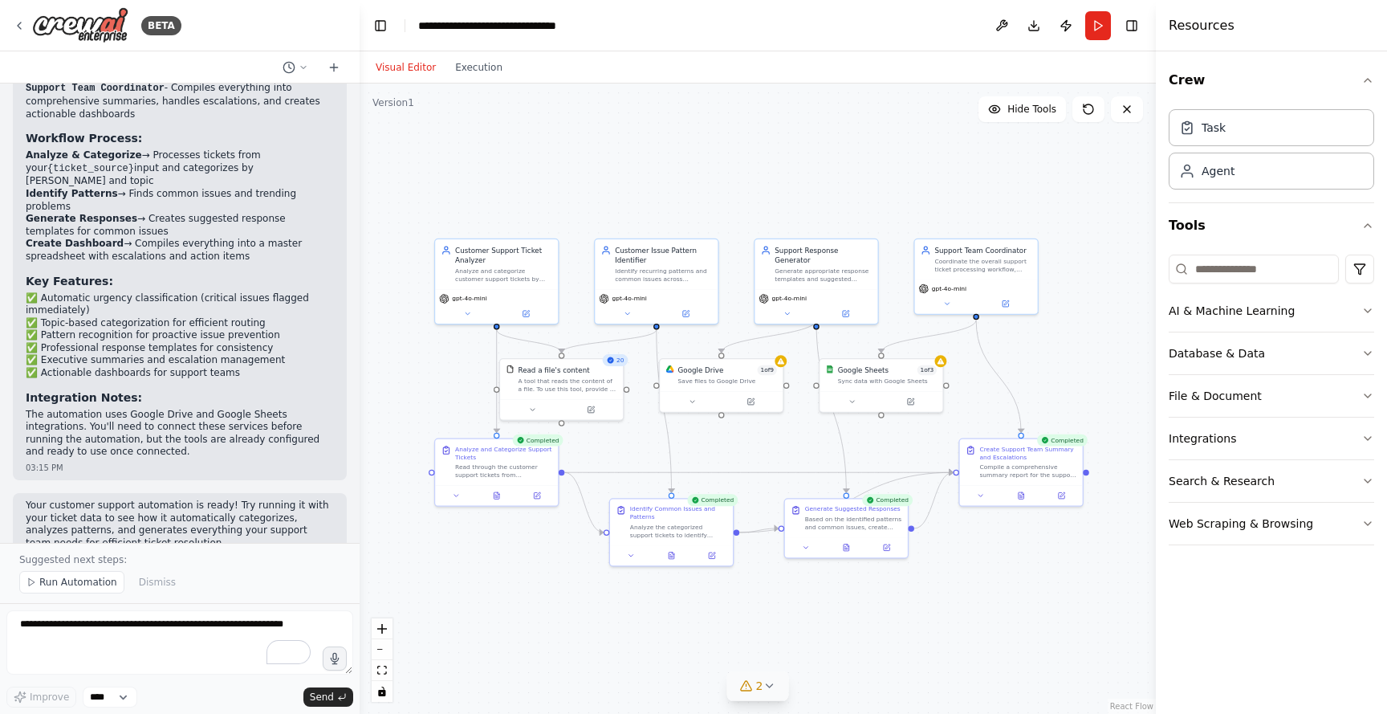
click at [756, 686] on span "2" at bounding box center [759, 686] width 7 height 16
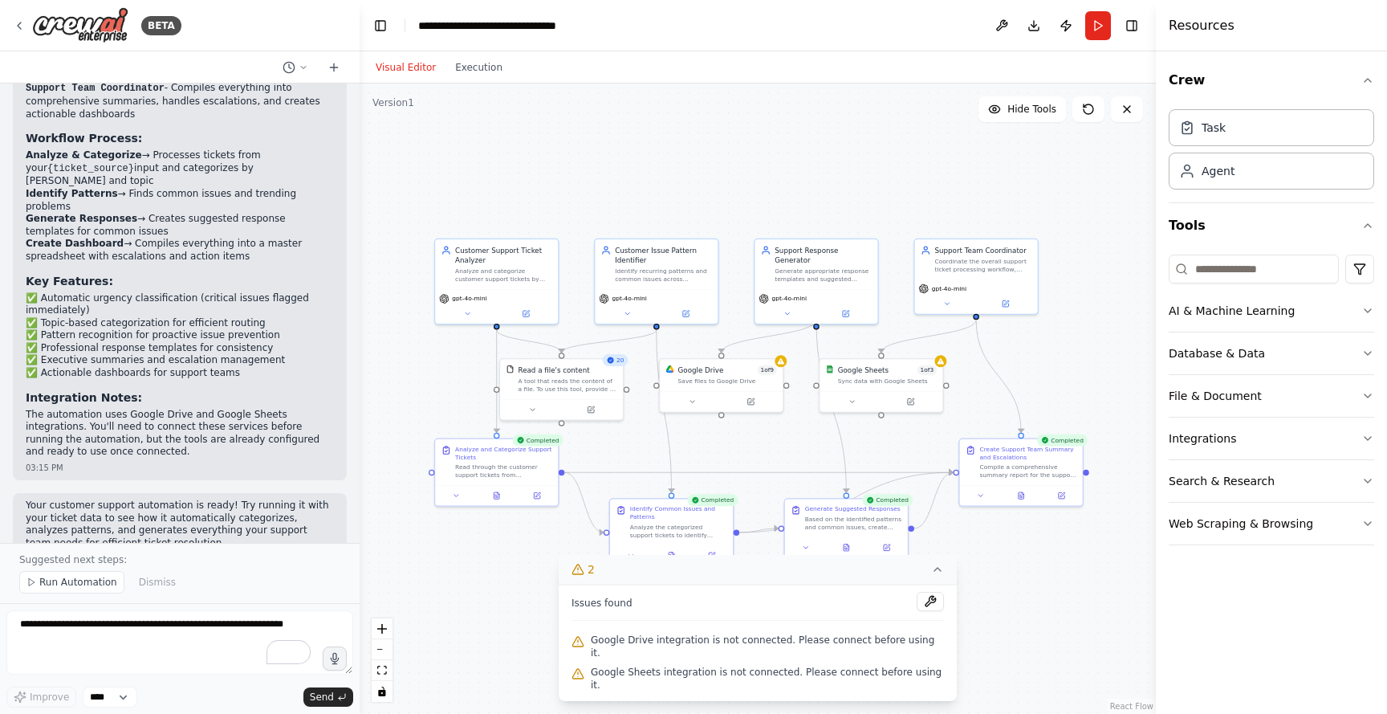
click at [931, 576] on icon at bounding box center [937, 569] width 13 height 13
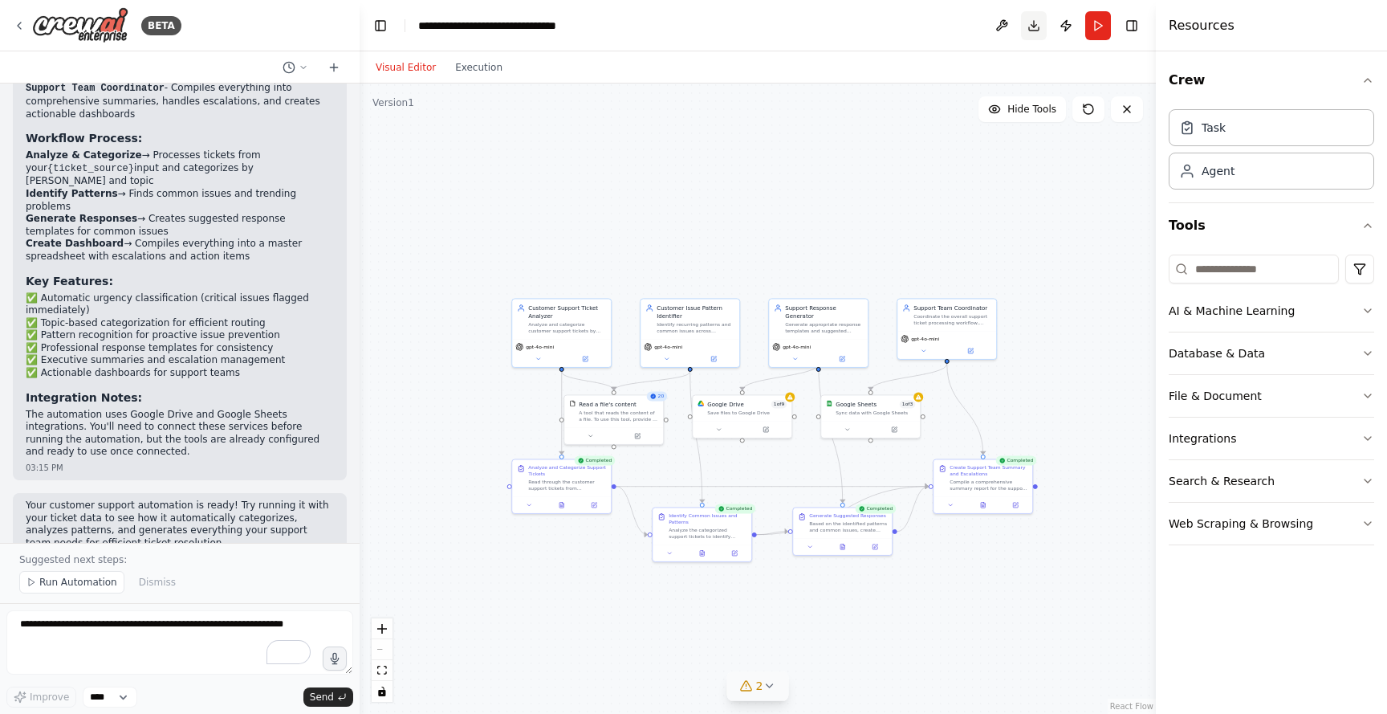
click at [1041, 18] on button "Download" at bounding box center [1034, 25] width 26 height 29
click at [1037, 26] on button "Download" at bounding box center [1034, 25] width 26 height 29
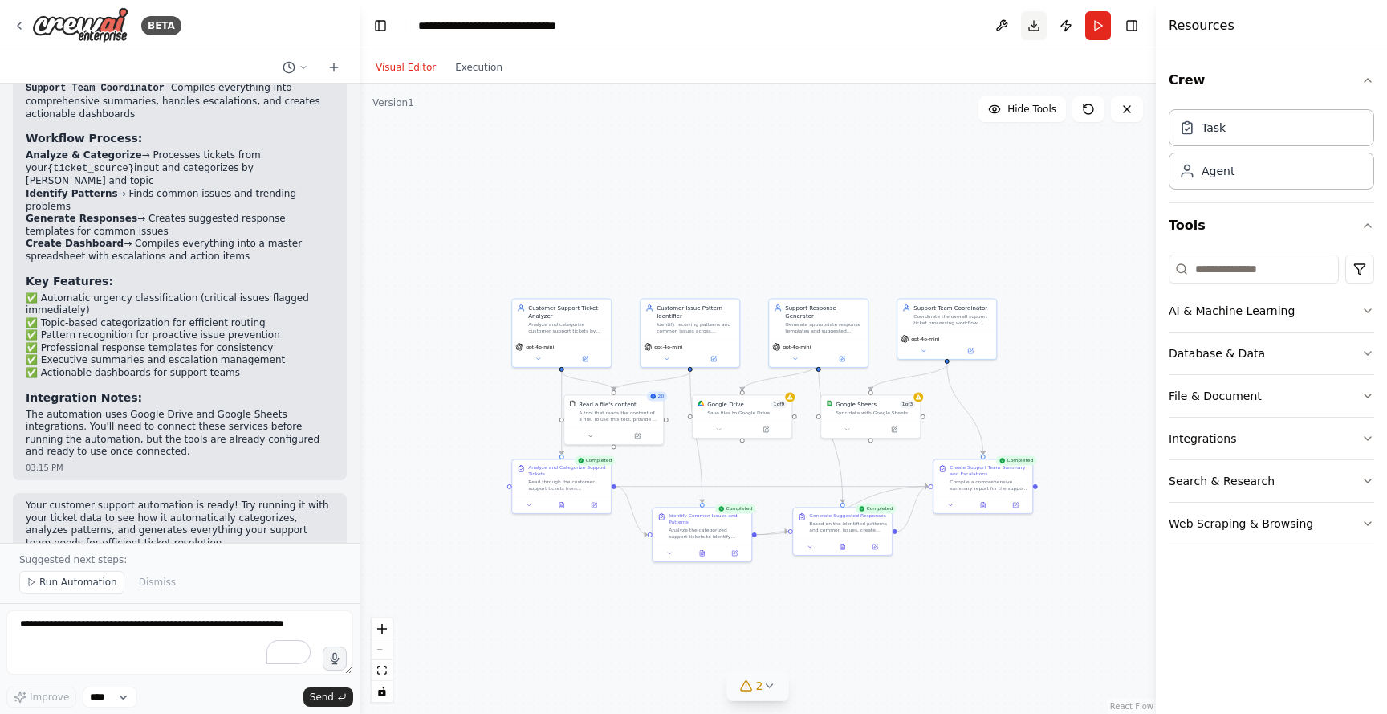
click at [1037, 26] on button "Download" at bounding box center [1034, 25] width 26 height 29
click at [902, 32] on header "**********" at bounding box center [758, 25] width 796 height 51
click at [493, 71] on button "Execution" at bounding box center [479, 67] width 67 height 19
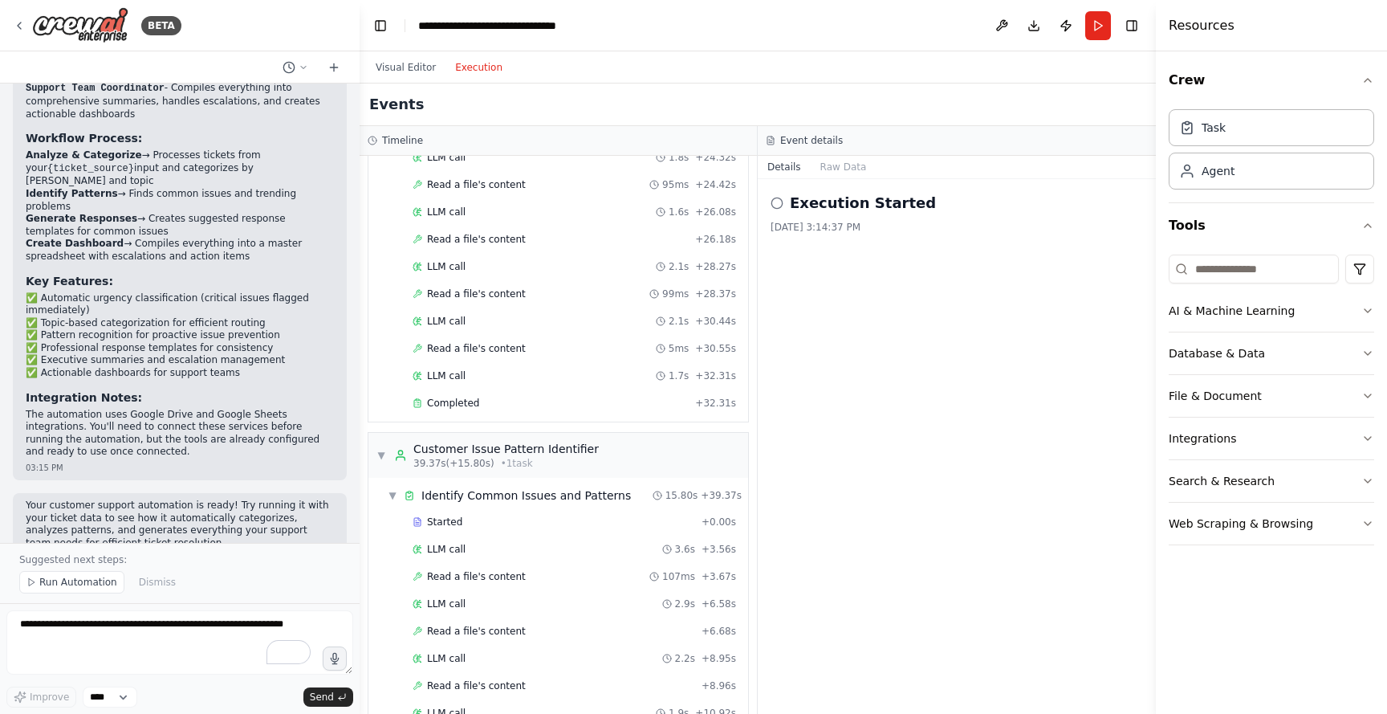
scroll to position [1303, 0]
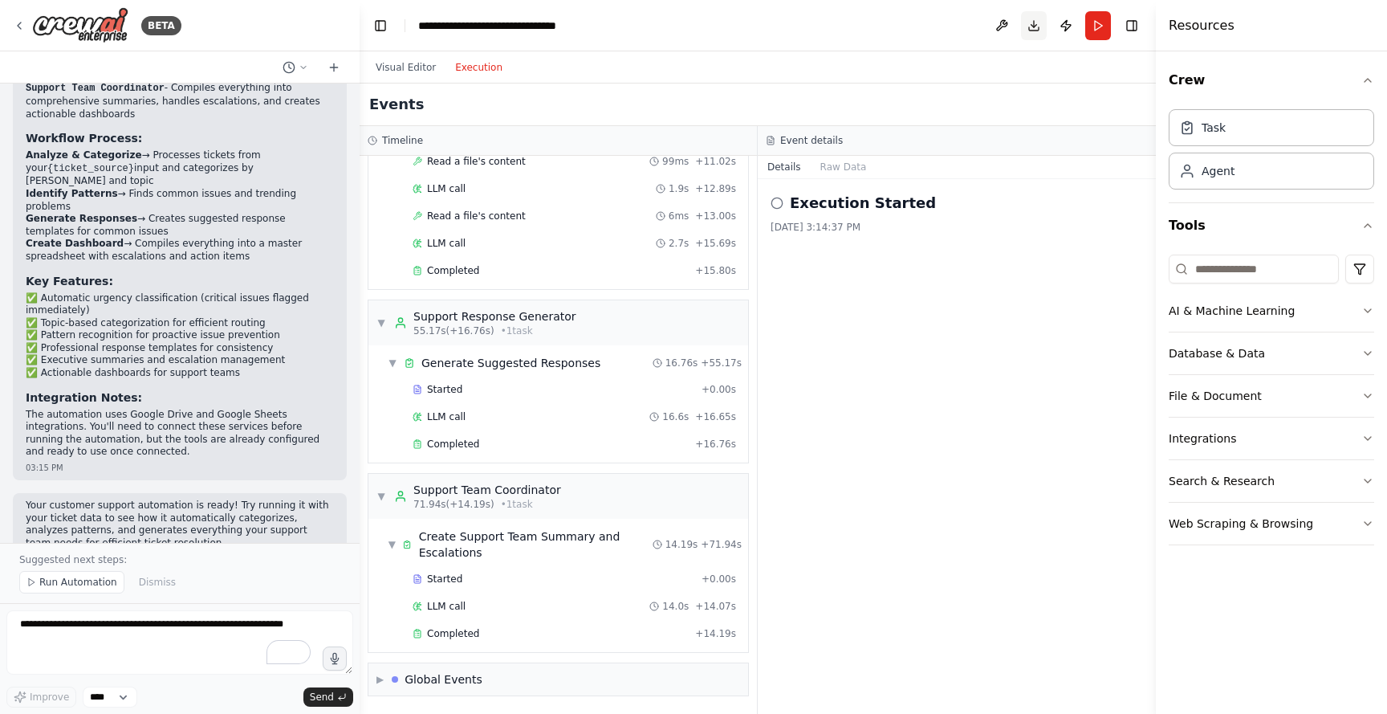
click at [1041, 26] on button "Download" at bounding box center [1034, 25] width 26 height 29
click at [1072, 30] on button "Publish" at bounding box center [1066, 25] width 26 height 29
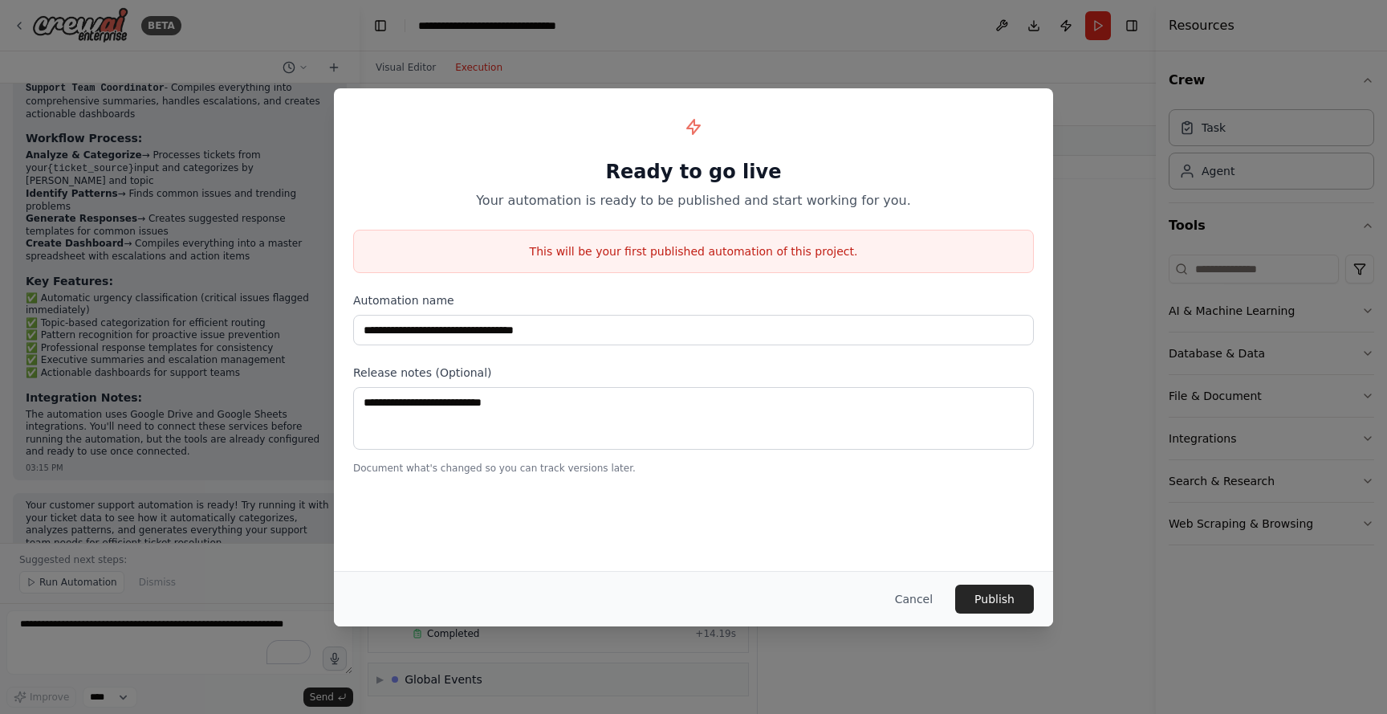
click at [1097, 189] on div "**********" at bounding box center [693, 357] width 1387 height 714
click at [928, 601] on button "Cancel" at bounding box center [913, 598] width 63 height 29
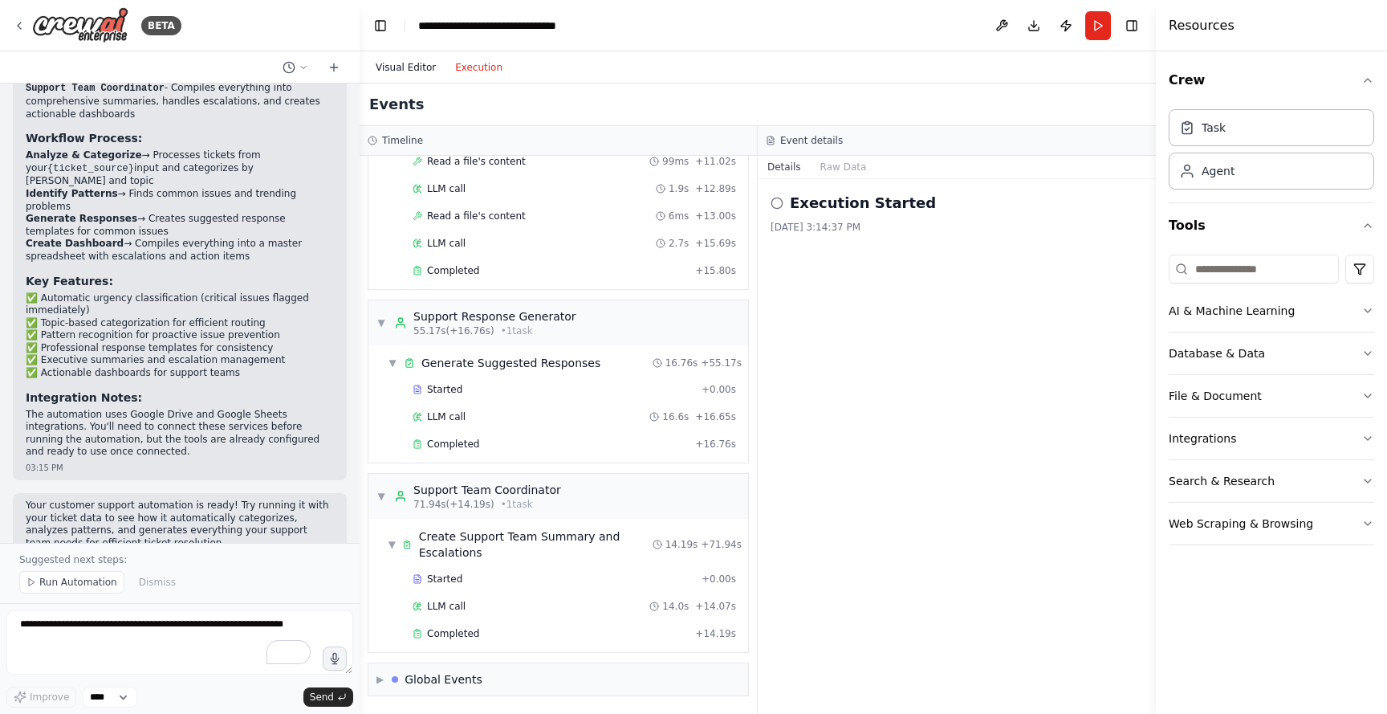
click at [389, 67] on button "Visual Editor" at bounding box center [405, 67] width 79 height 19
